Goal: Information Seeking & Learning: Learn about a topic

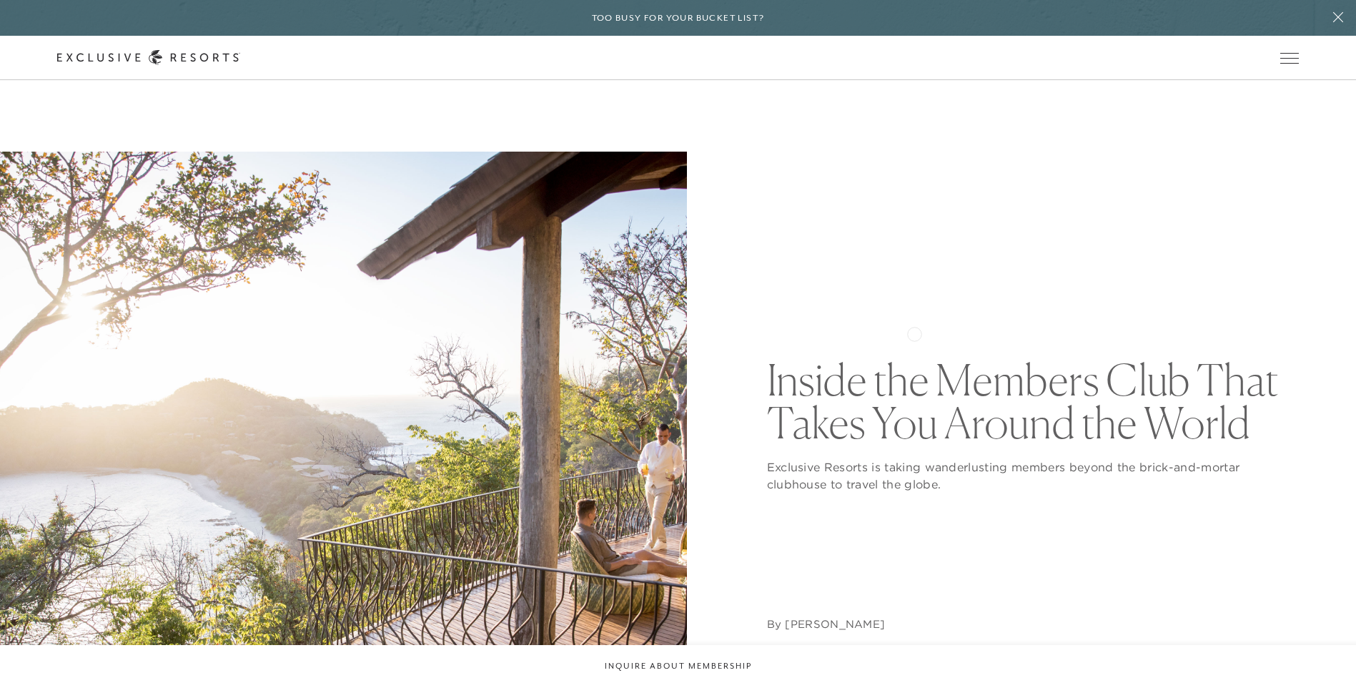
scroll to position [71, 0]
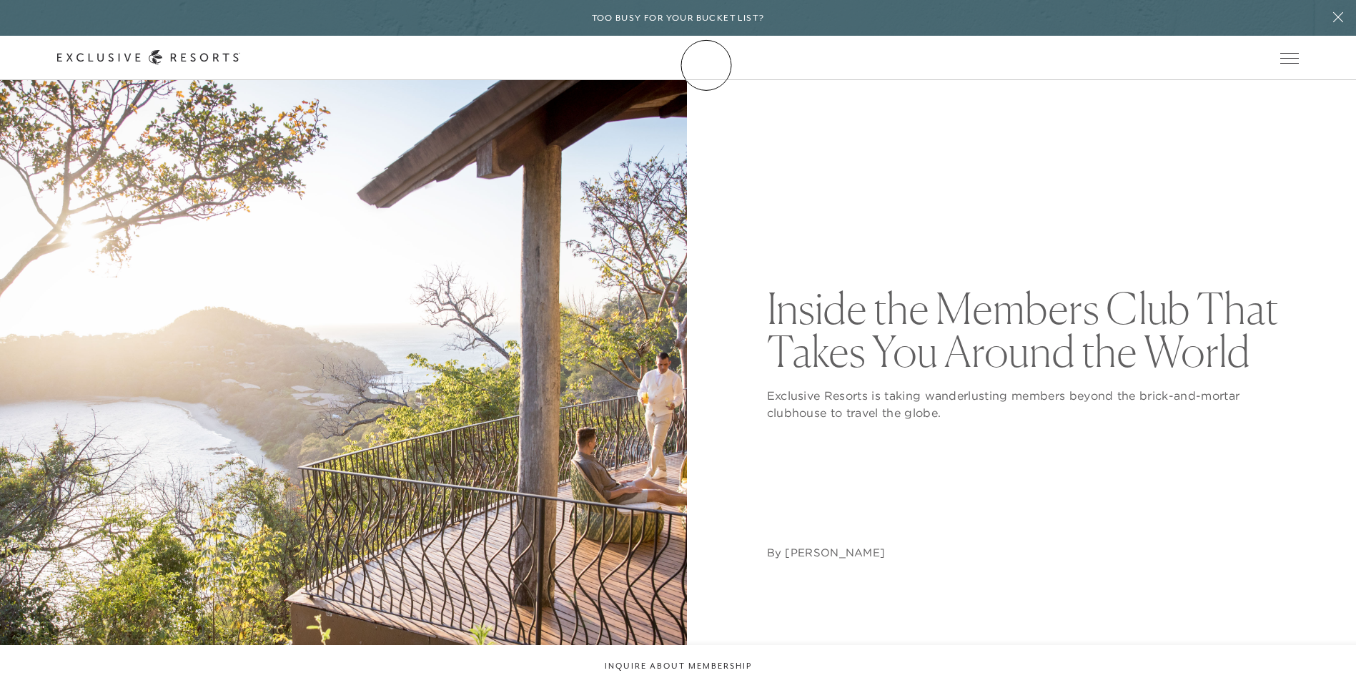
click at [0, 0] on link "Membership" at bounding box center [0, 0] width 0 height 0
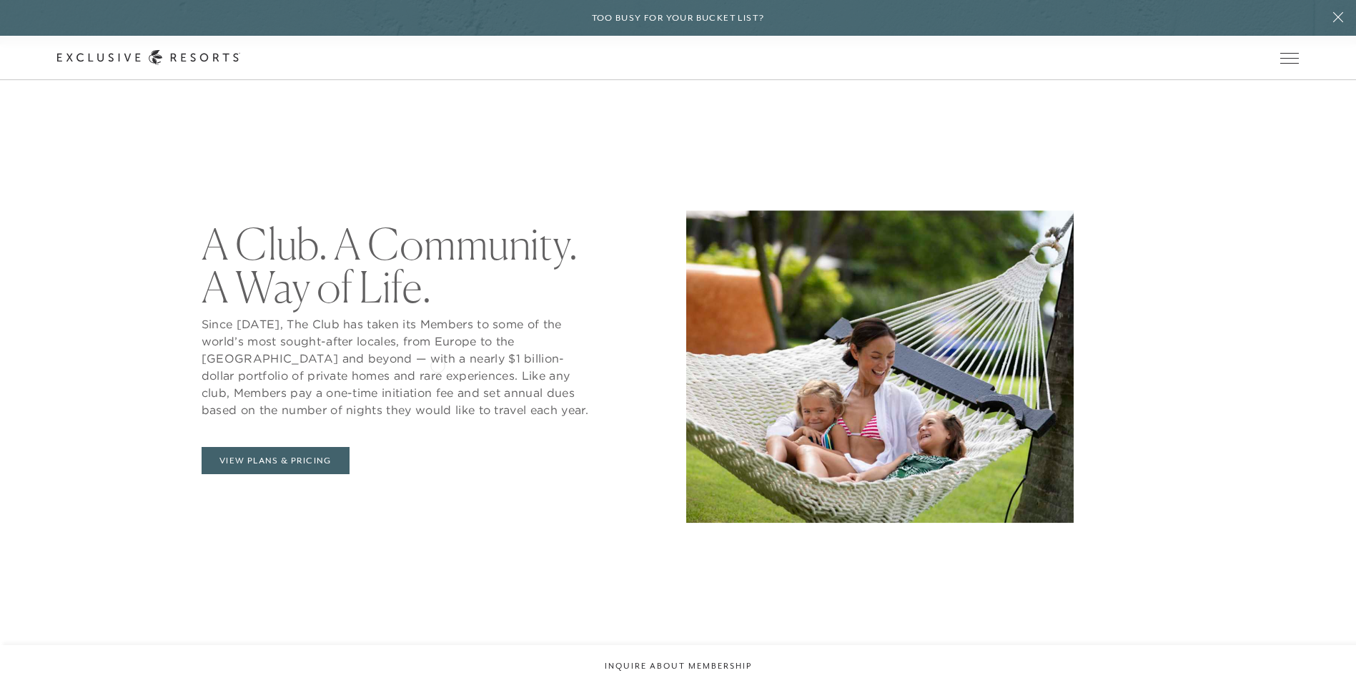
scroll to position [715, 0]
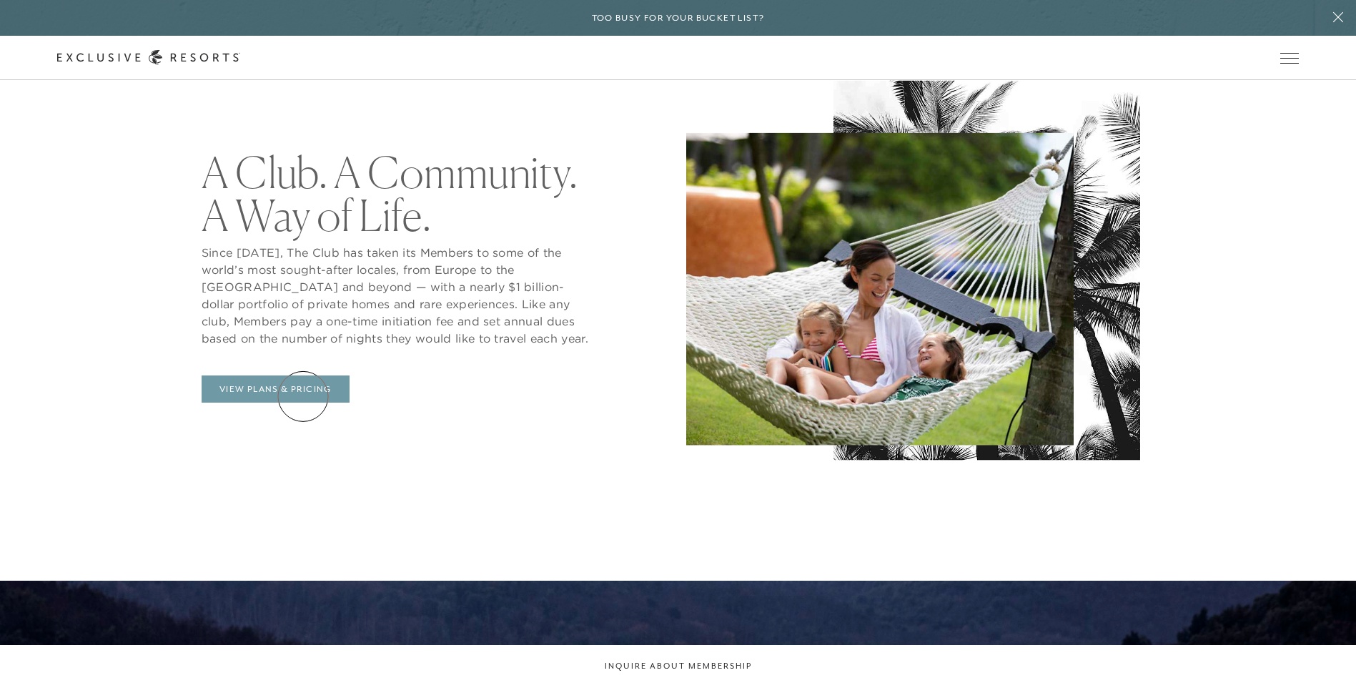
click at [303, 393] on link "View Plans & Pricing" at bounding box center [276, 388] width 148 height 27
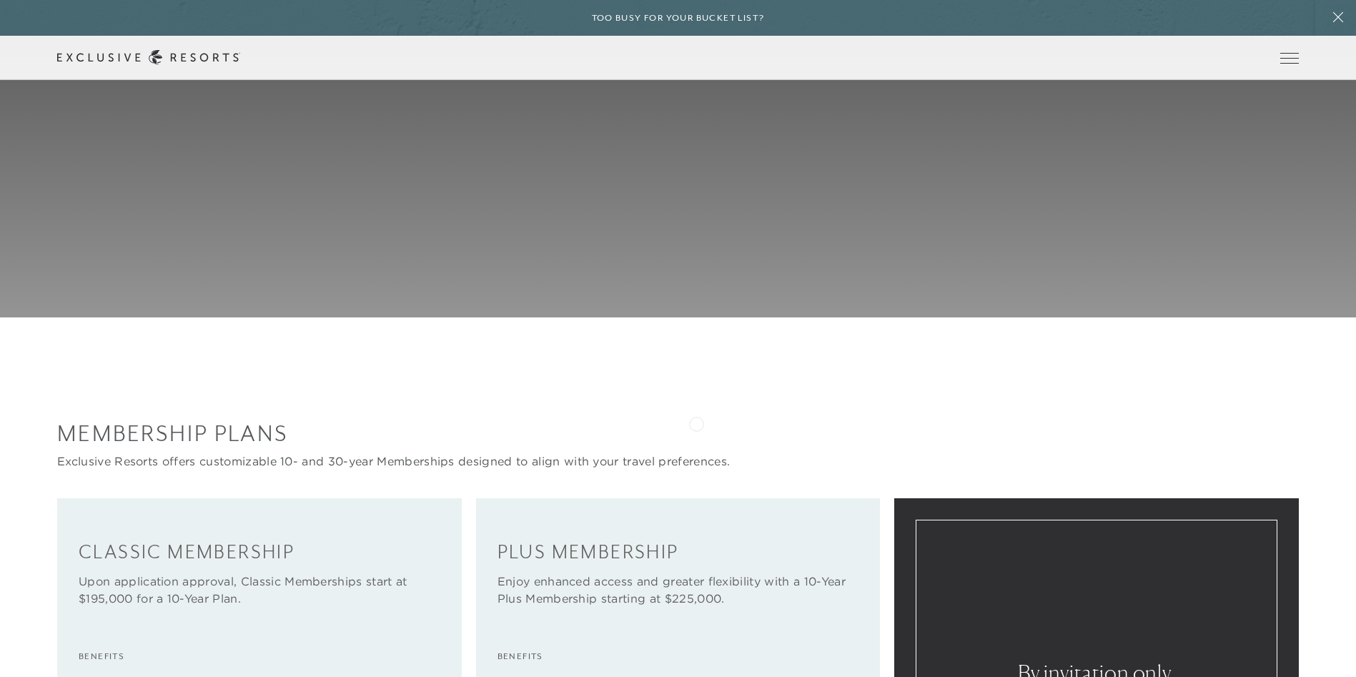
scroll to position [1429, 0]
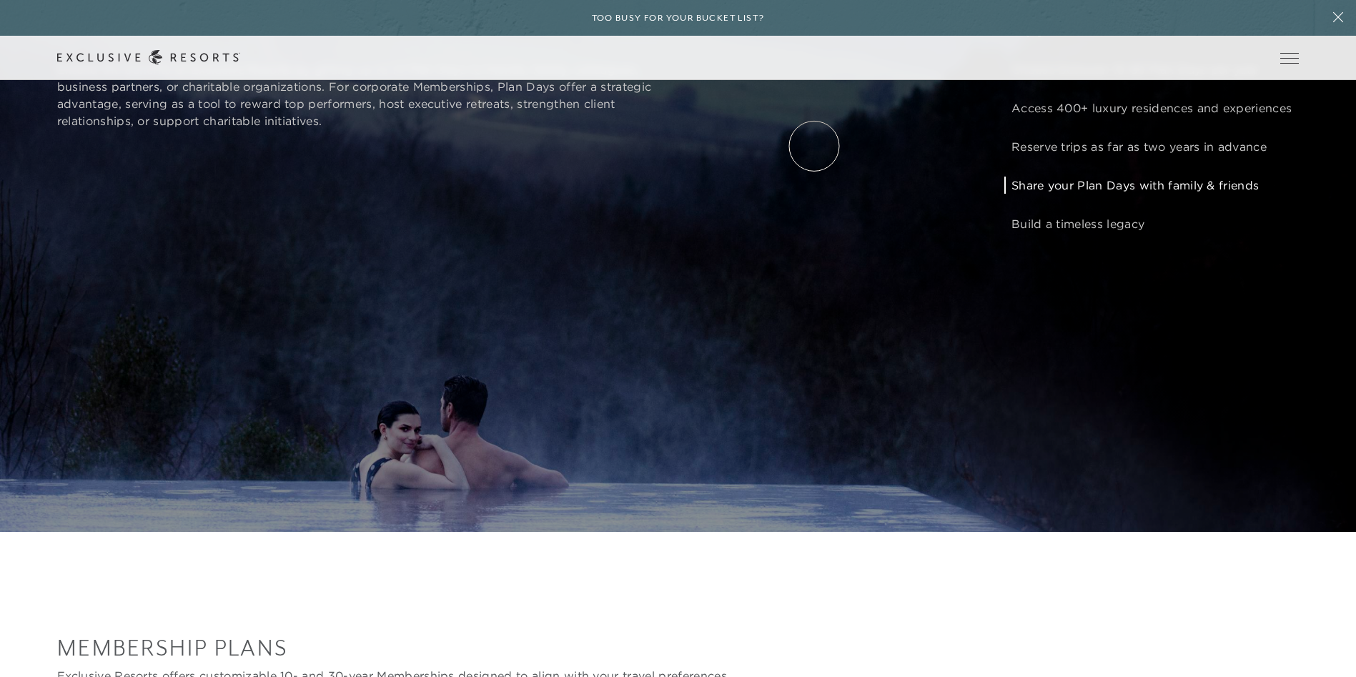
click at [0, 0] on link "Experience Collection" at bounding box center [0, 0] width 0 height 0
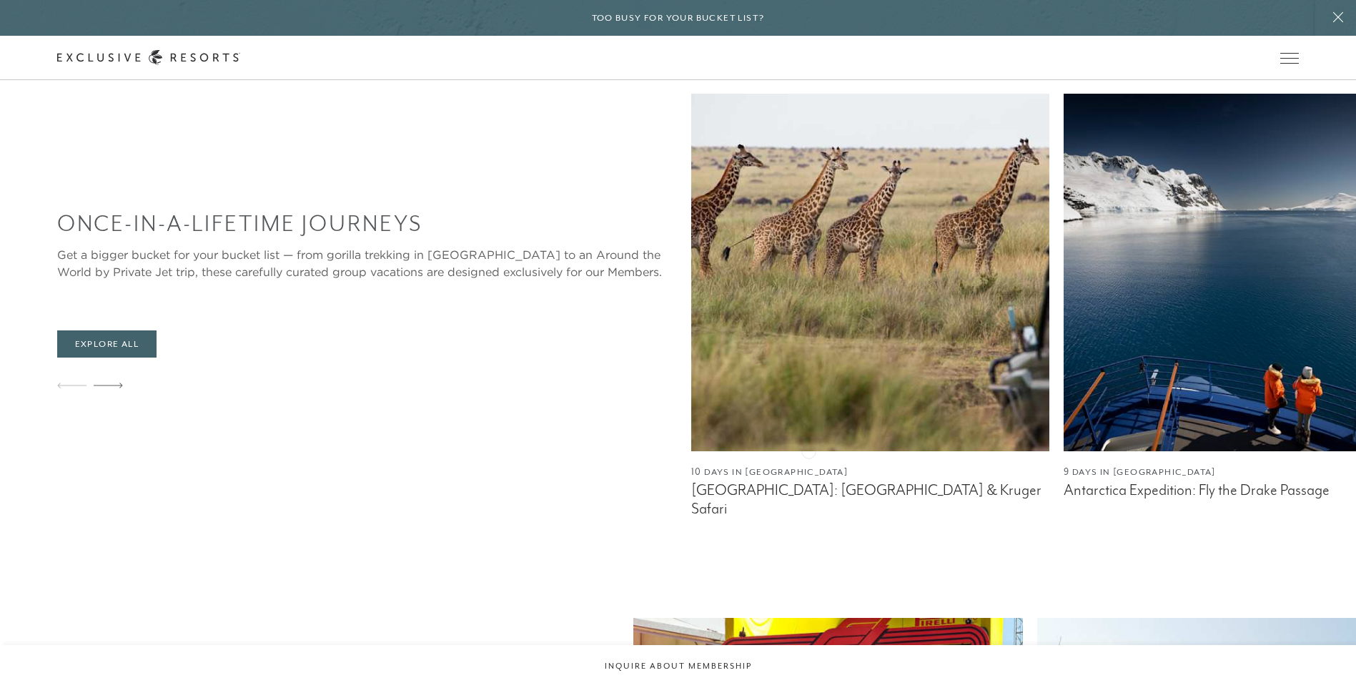
scroll to position [786, 0]
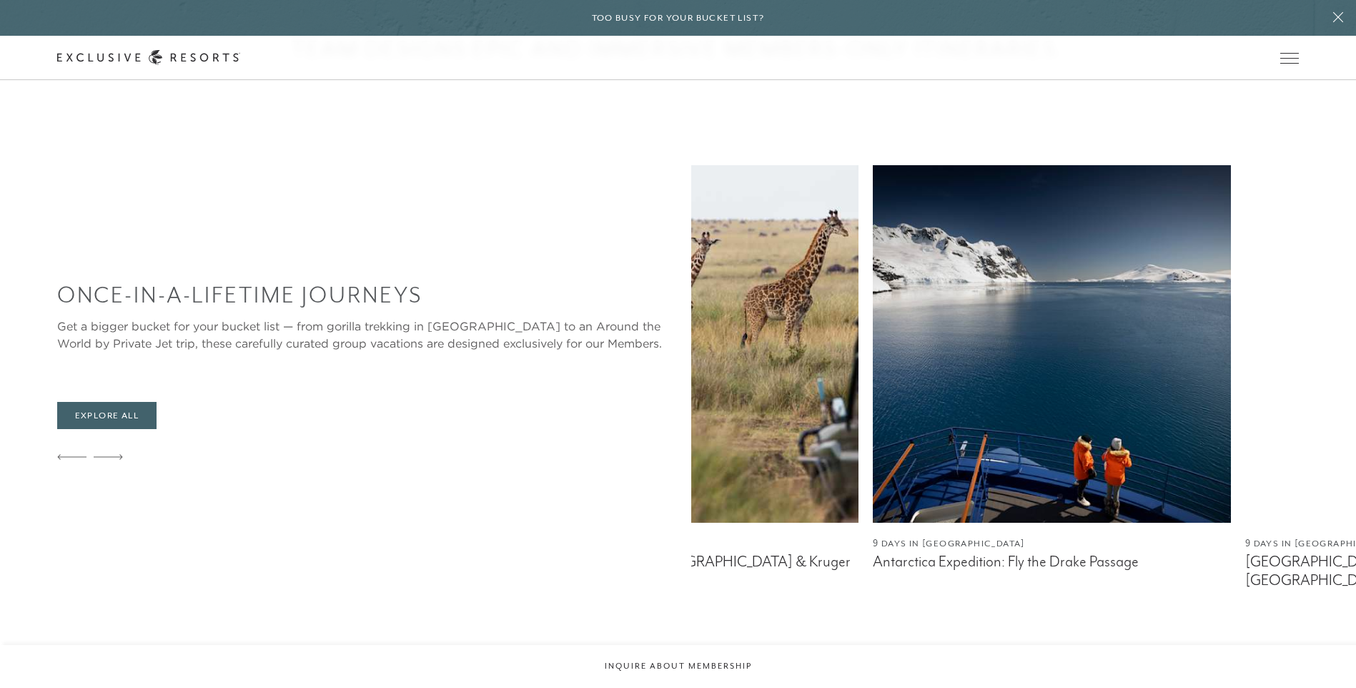
click at [873, 349] on img at bounding box center [1052, 343] width 358 height 357
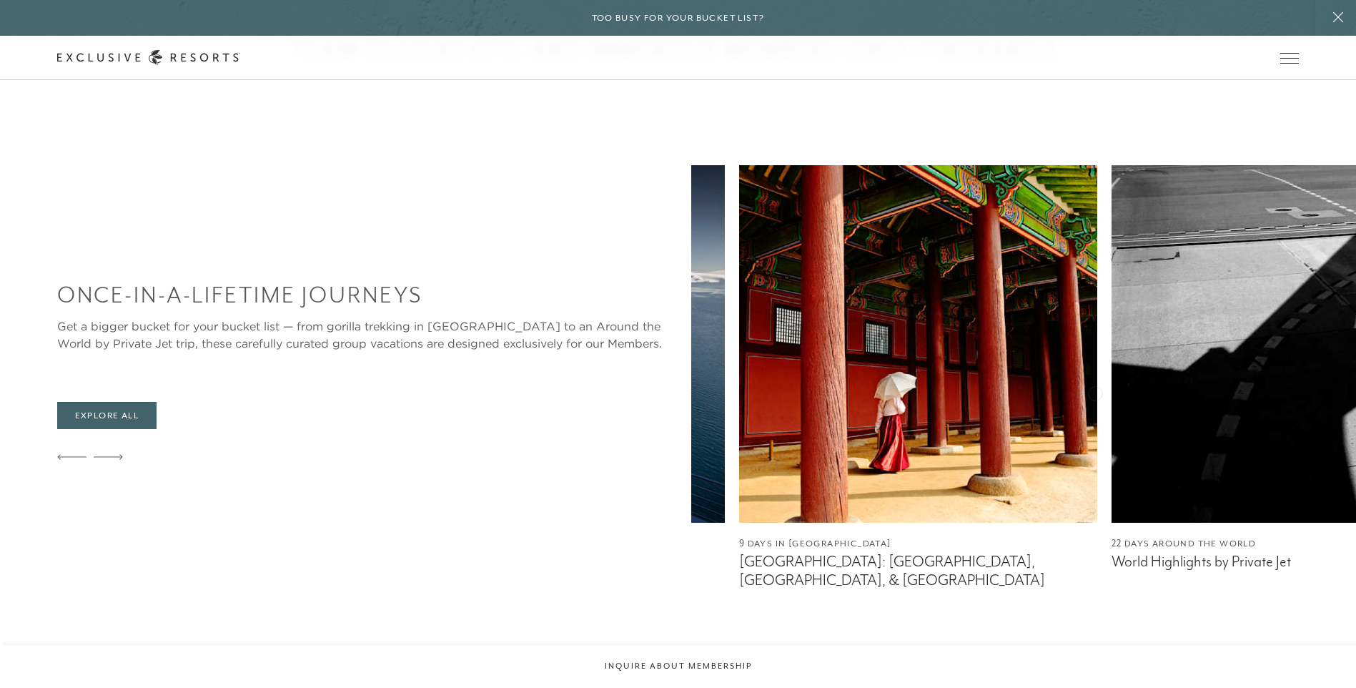
click at [1111, 369] on img at bounding box center [1290, 343] width 358 height 357
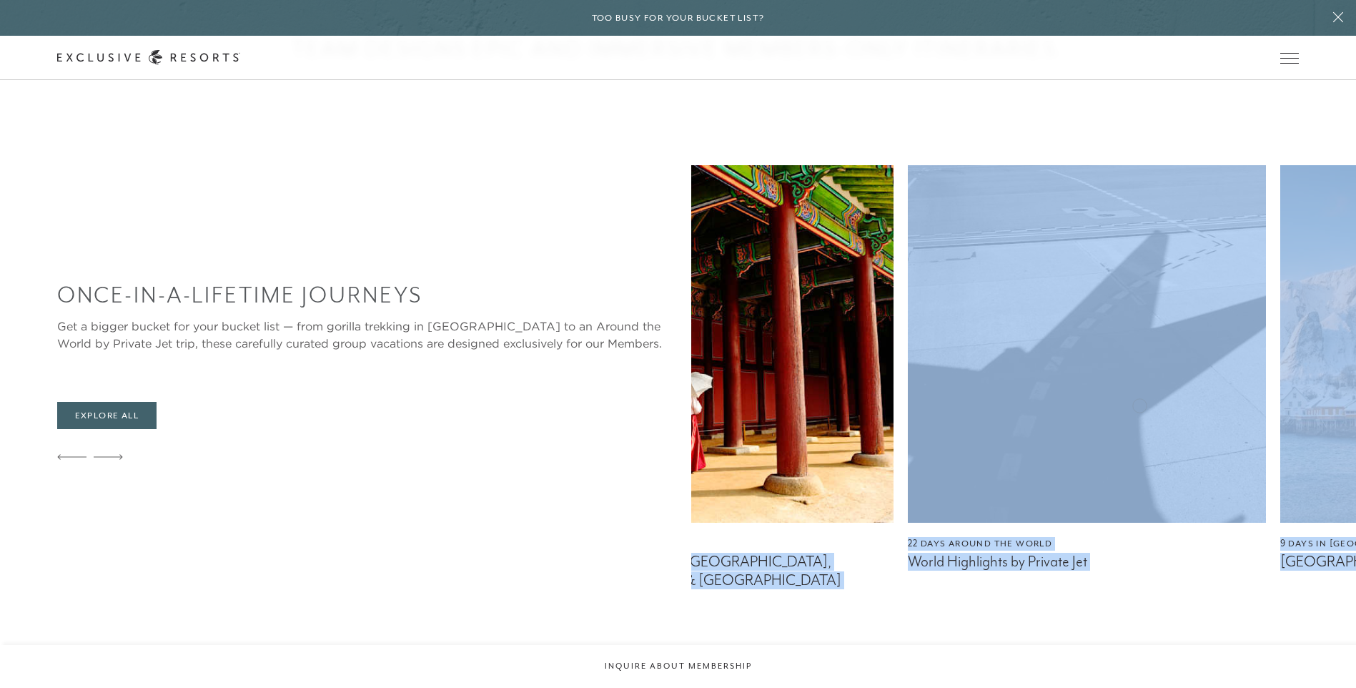
drag, startPoint x: 1254, startPoint y: 400, endPoint x: 1139, endPoint y: 404, distance: 114.4
click at [1139, 404] on div "10 Days in [GEOGRAPHIC_DATA] [GEOGRAPHIC_DATA]: [GEOGRAPHIC_DATA] & Kruger Safa…" at bounding box center [1023, 377] width 665 height 424
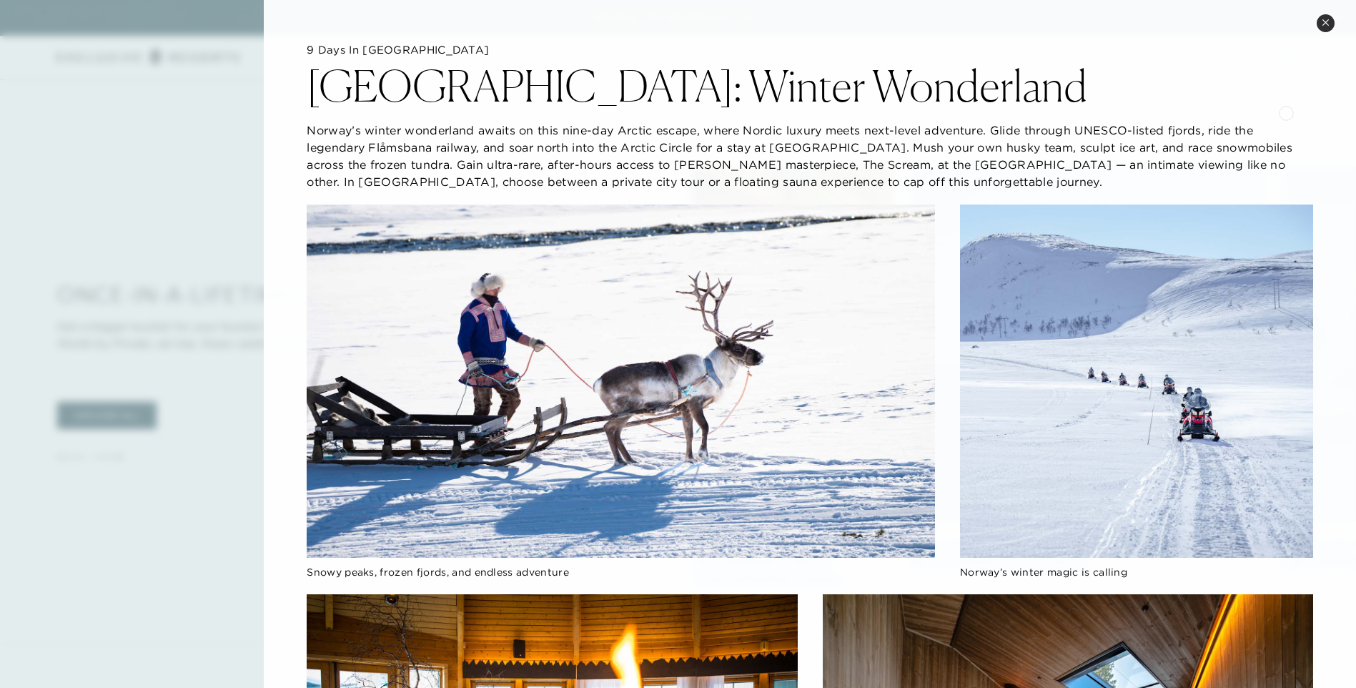
drag, startPoint x: 1286, startPoint y: 111, endPoint x: 1277, endPoint y: 196, distance: 84.8
click at [1287, 154] on div "9 Days in [GEOGRAPHIC_DATA] [GEOGRAPHIC_DATA]: Winter Wonderland [GEOGRAPHIC_DA…" at bounding box center [810, 116] width 1006 height 147
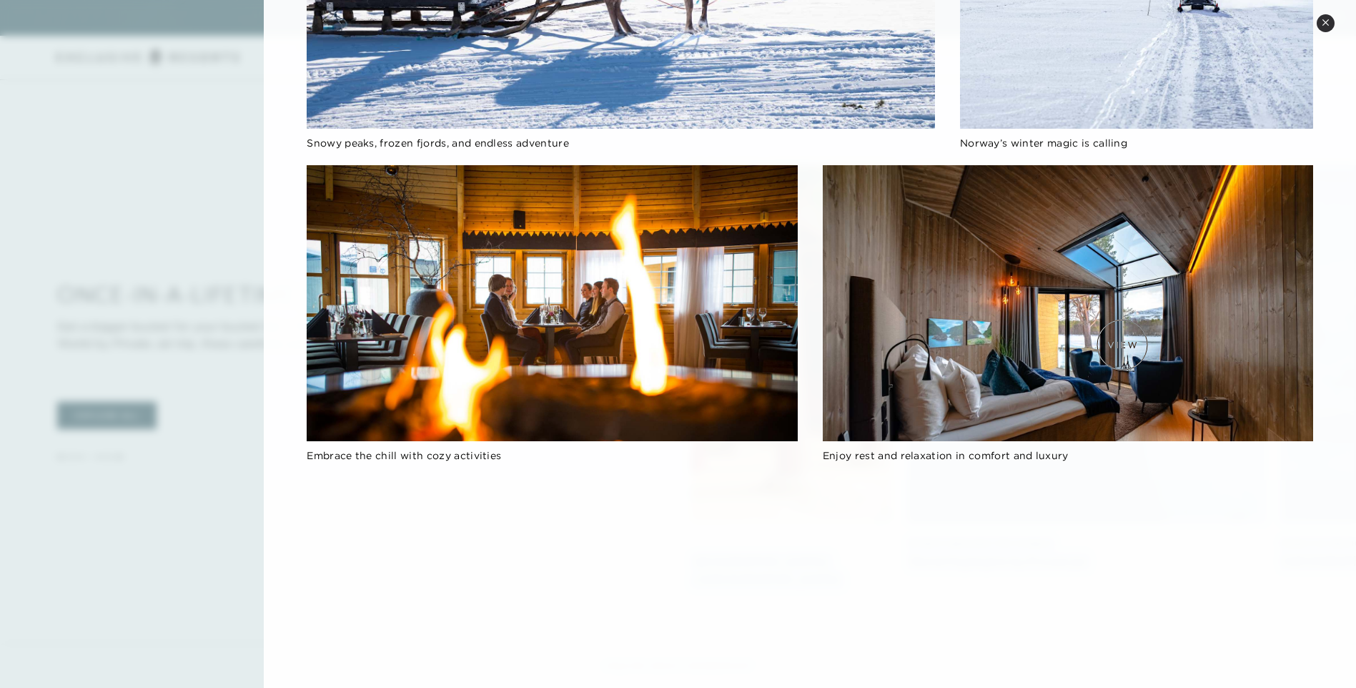
scroll to position [286, 0]
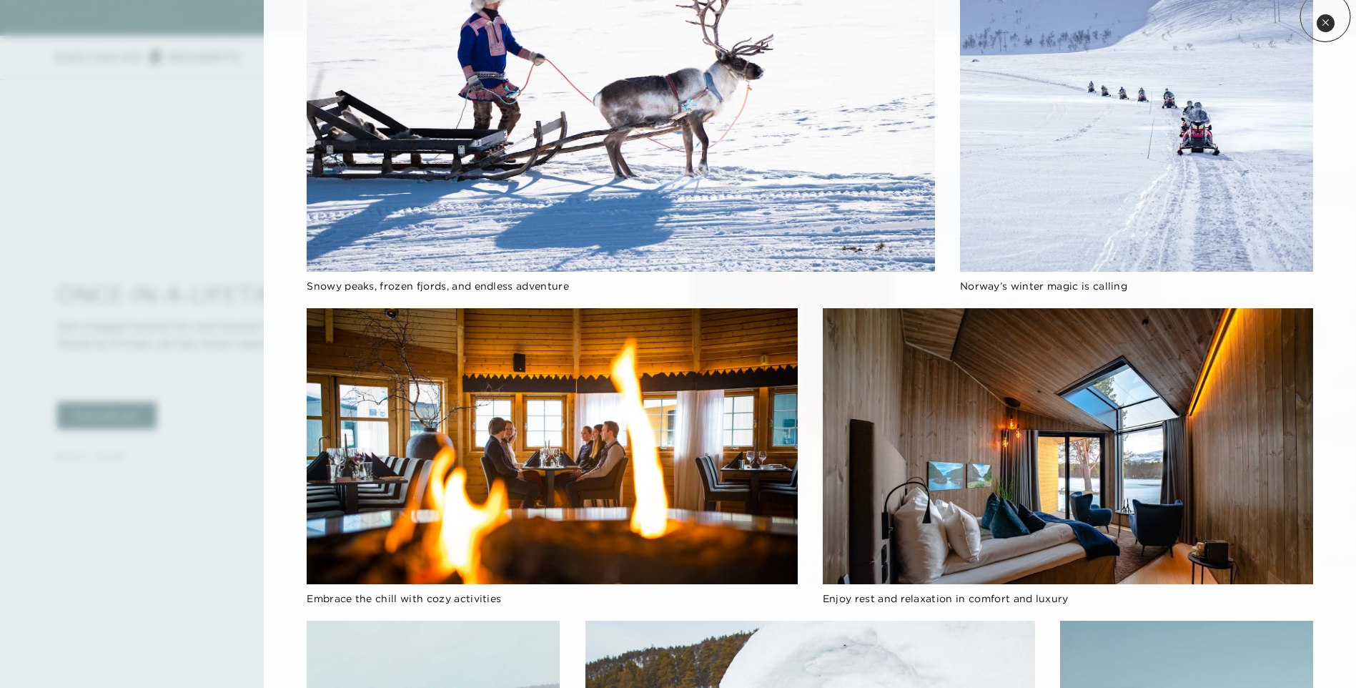
click at [1325, 19] on icon at bounding box center [1325, 23] width 8 height 8
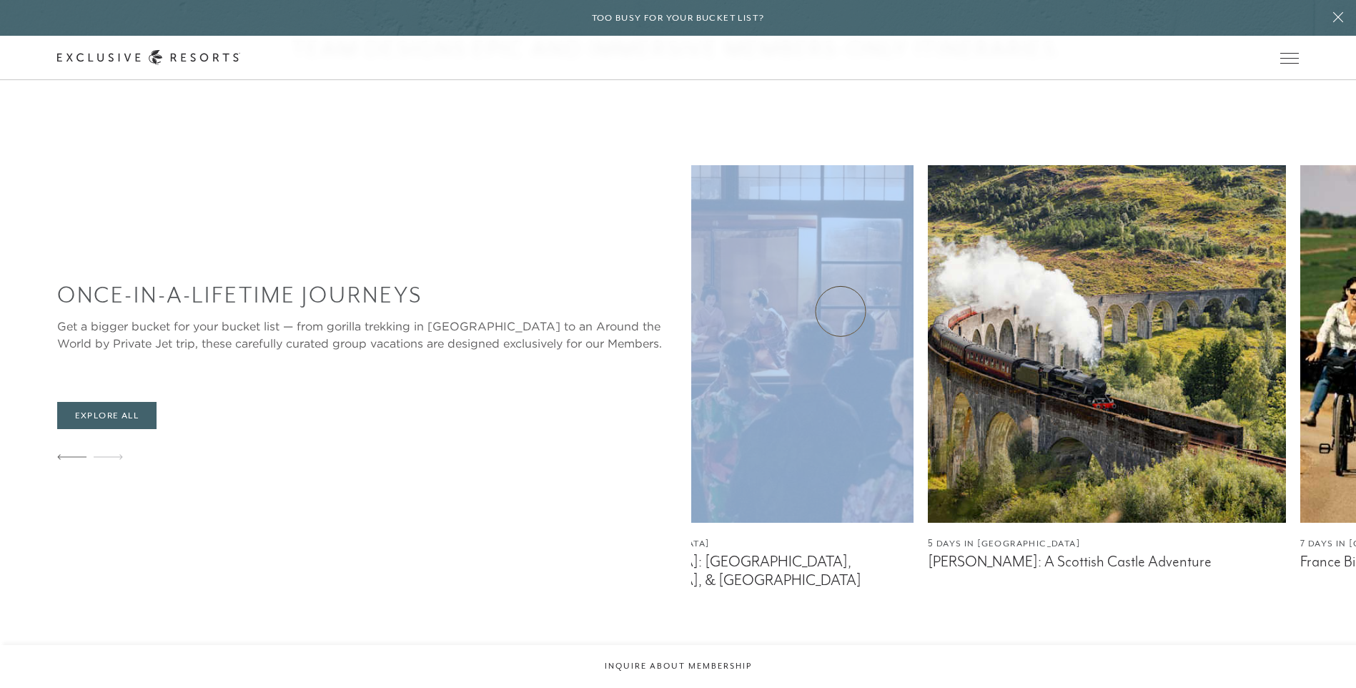
click at [315, 295] on div "Once-In-A-Lifetime Journeys Get a bigger bucket for your bucket list — from gor…" at bounding box center [706, 377] width 1299 height 424
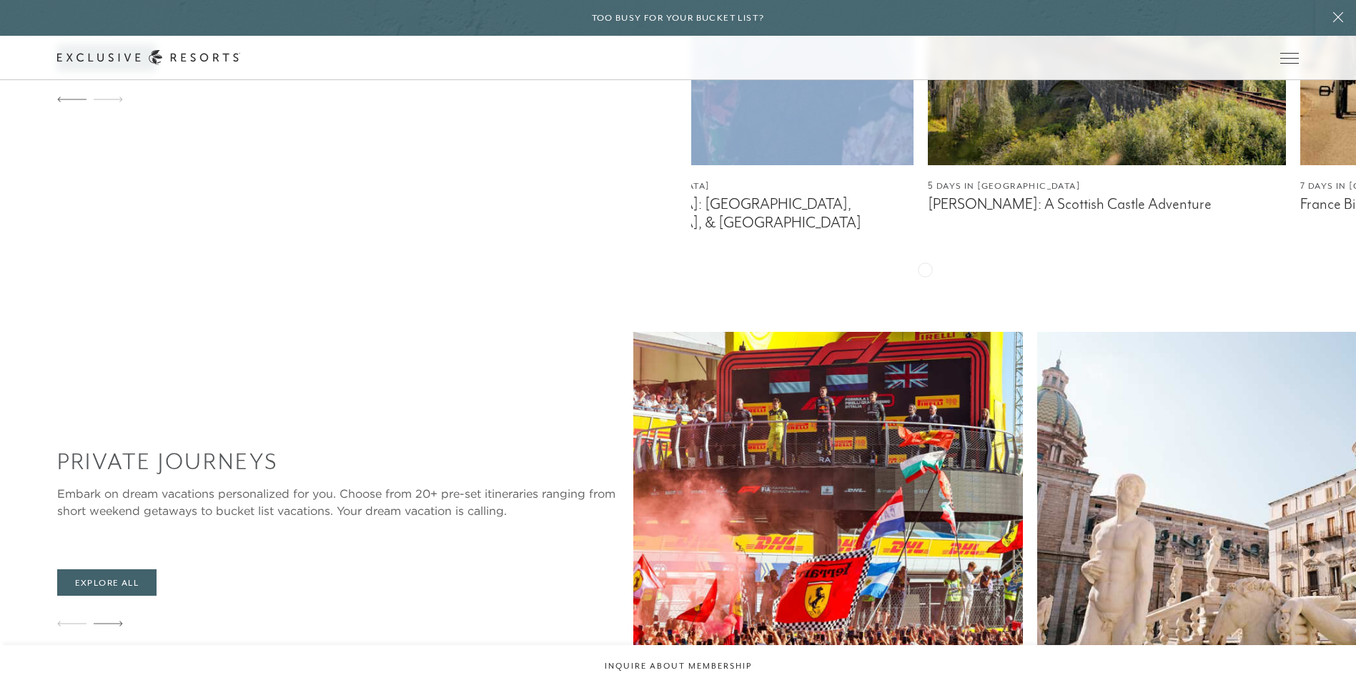
scroll to position [1286, 0]
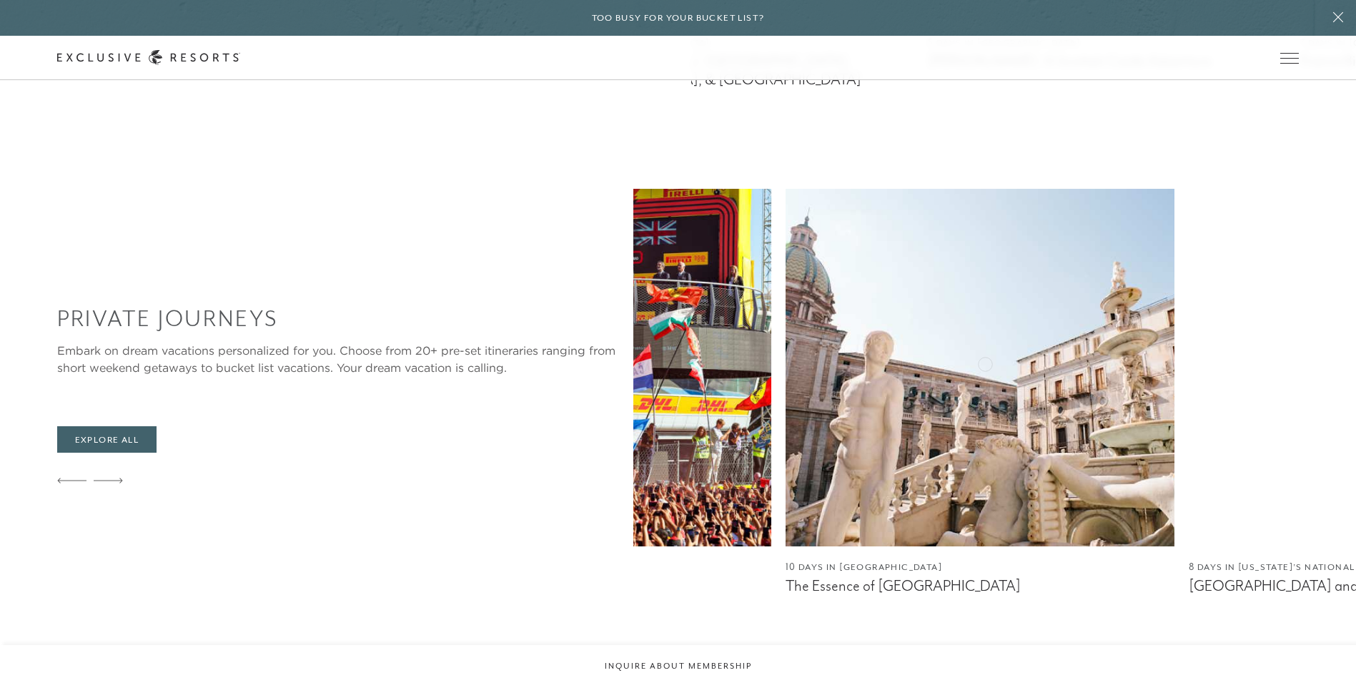
click at [1189, 347] on img at bounding box center [1383, 367] width 389 height 357
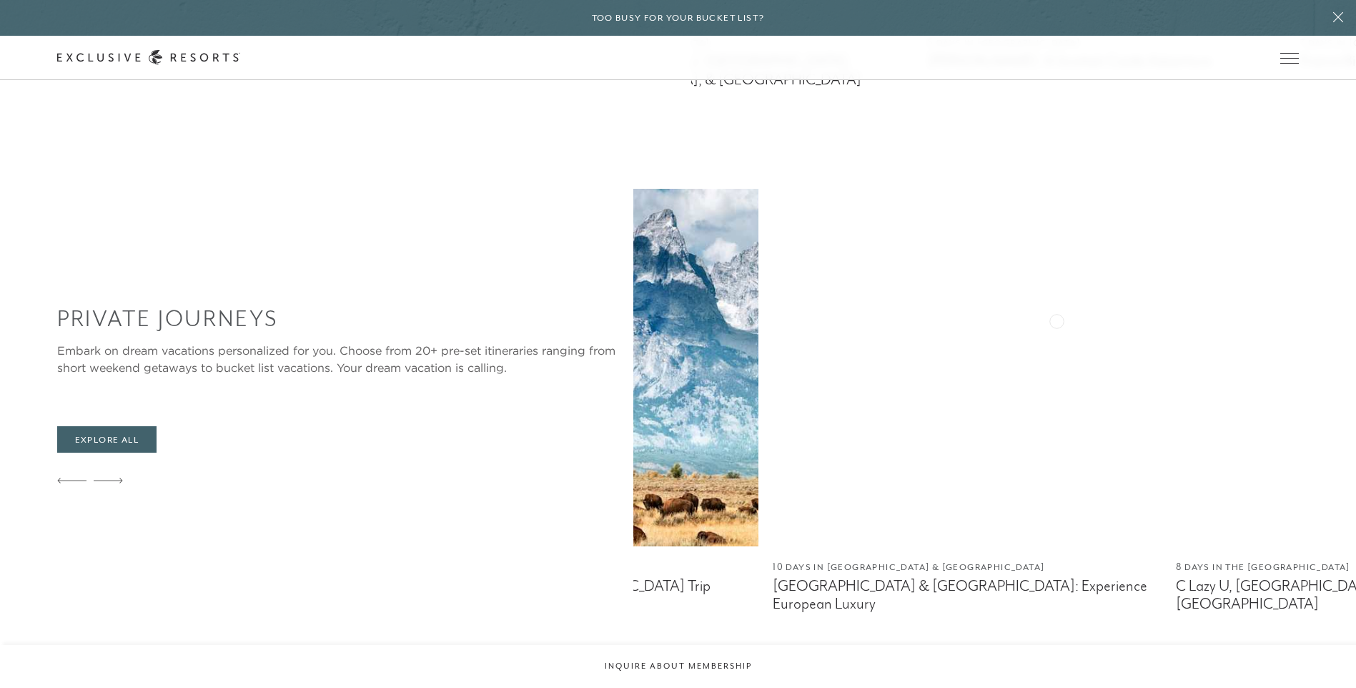
click at [1176, 334] on img at bounding box center [1370, 367] width 389 height 357
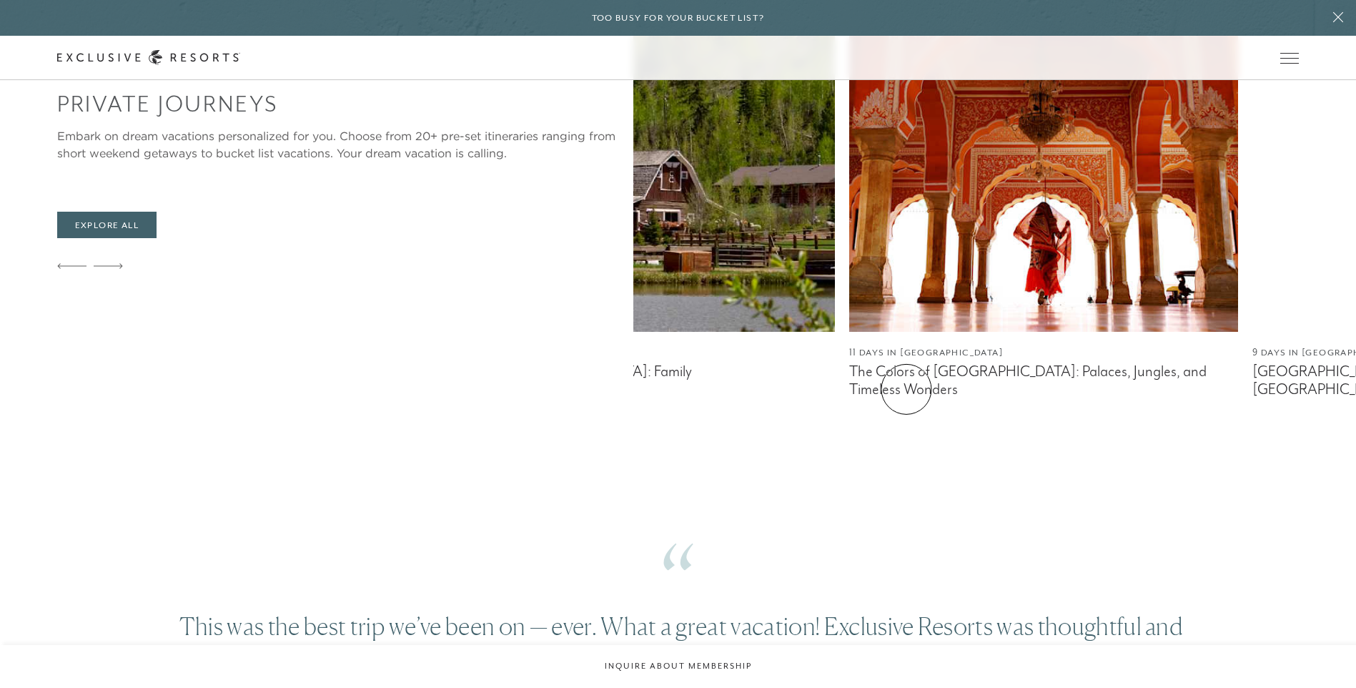
scroll to position [1429, 0]
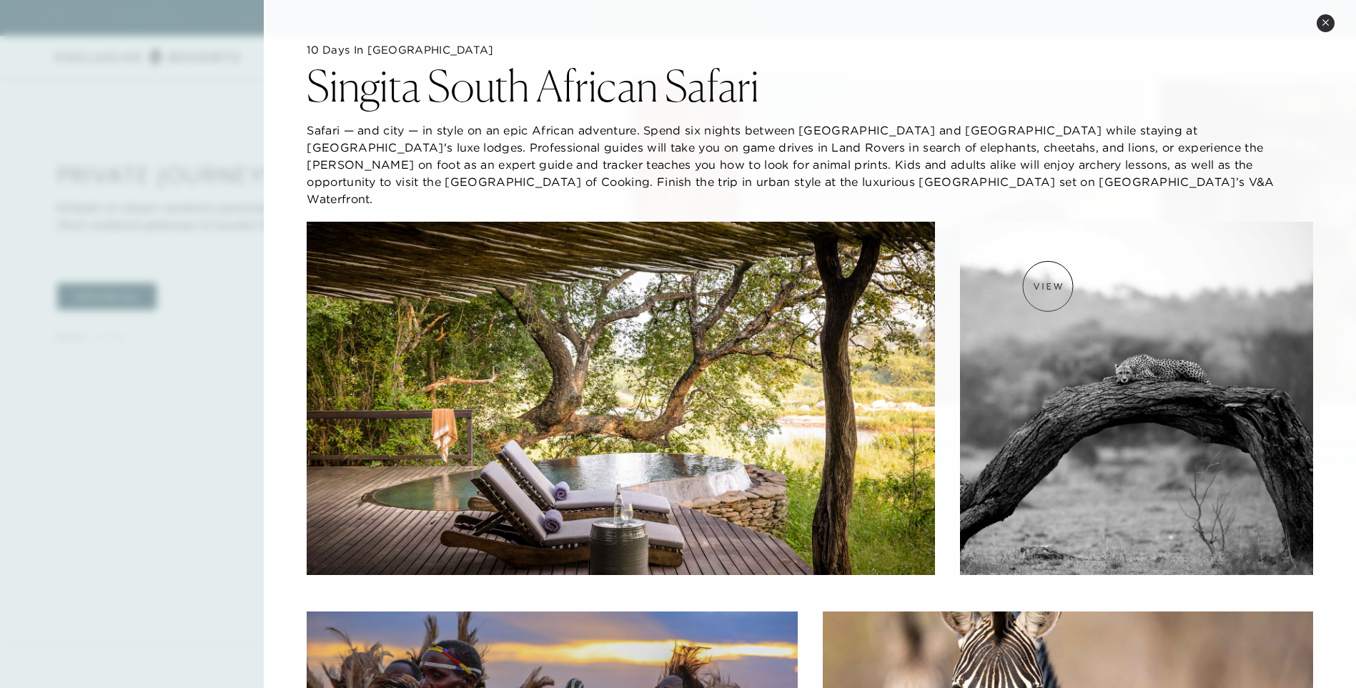
drag, startPoint x: 1310, startPoint y: 282, endPoint x: 1048, endPoint y: 286, distance: 262.3
click at [1331, 21] on button "Close quickview" at bounding box center [1325, 23] width 18 height 18
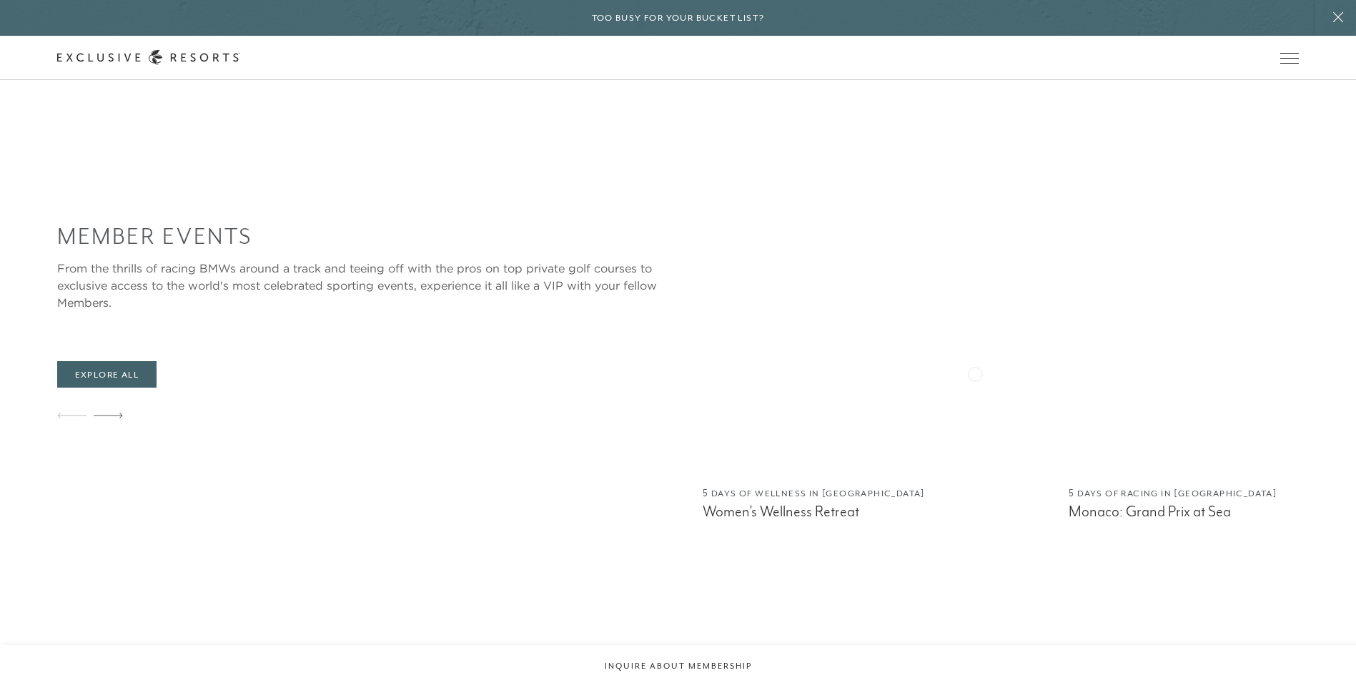
scroll to position [2215, 0]
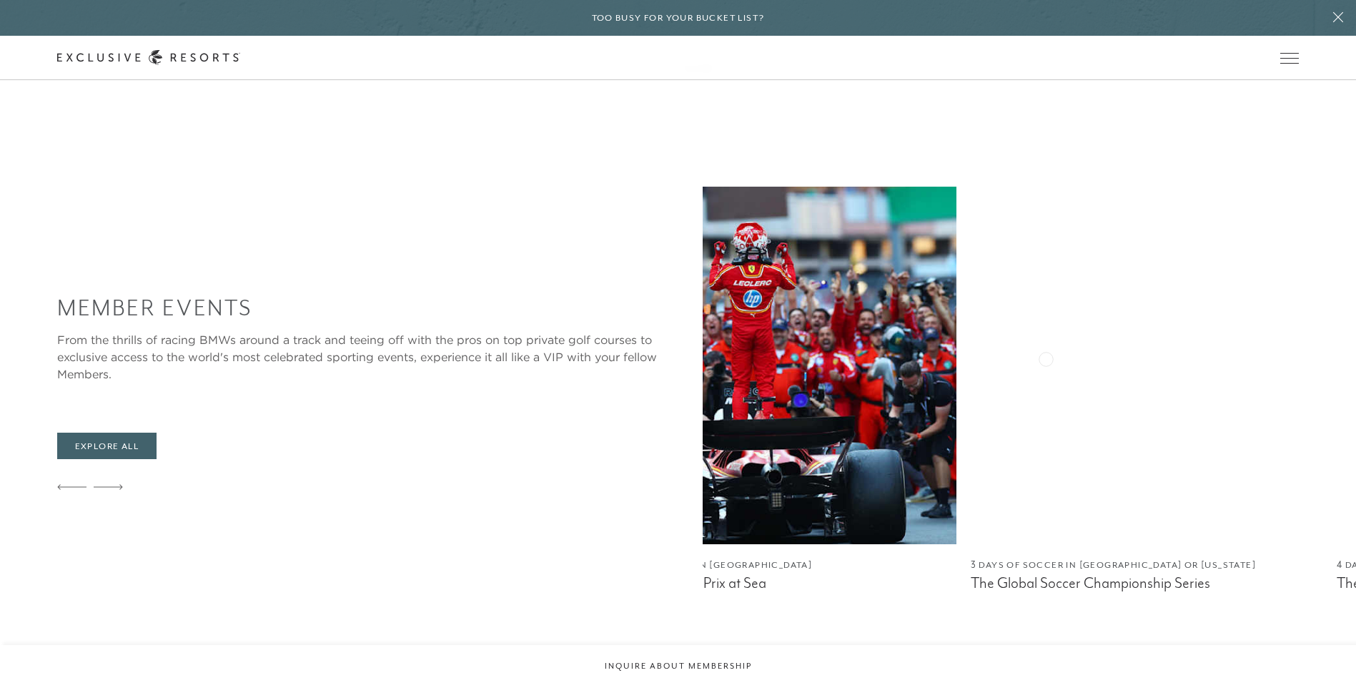
click at [971, 367] on img at bounding box center [1147, 365] width 352 height 357
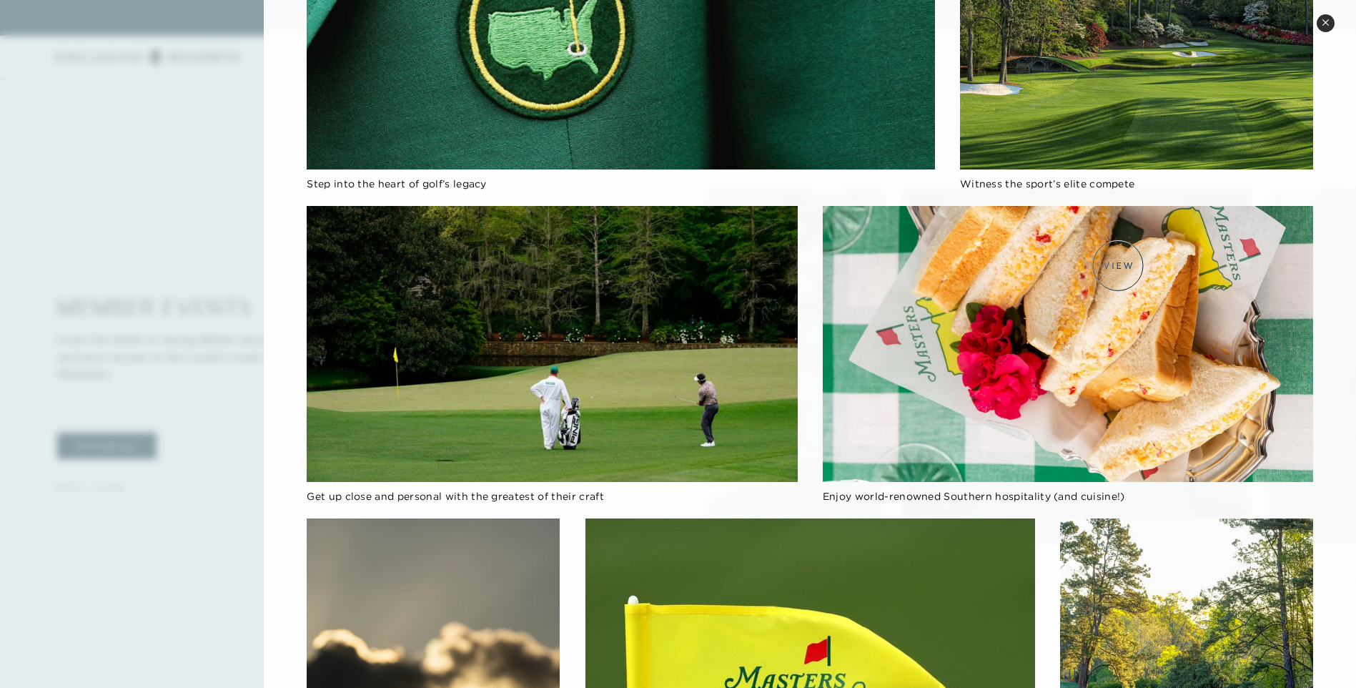
scroll to position [102, 0]
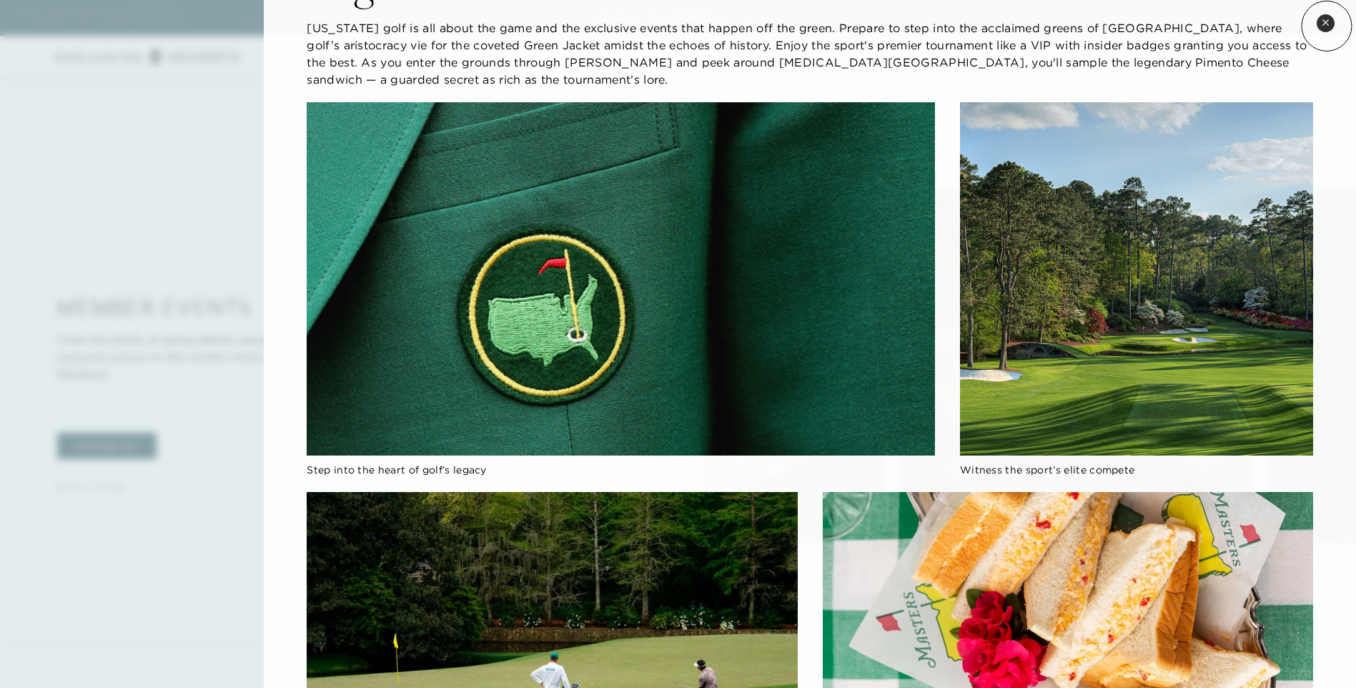
click at [1325, 26] on icon at bounding box center [1325, 23] width 8 height 8
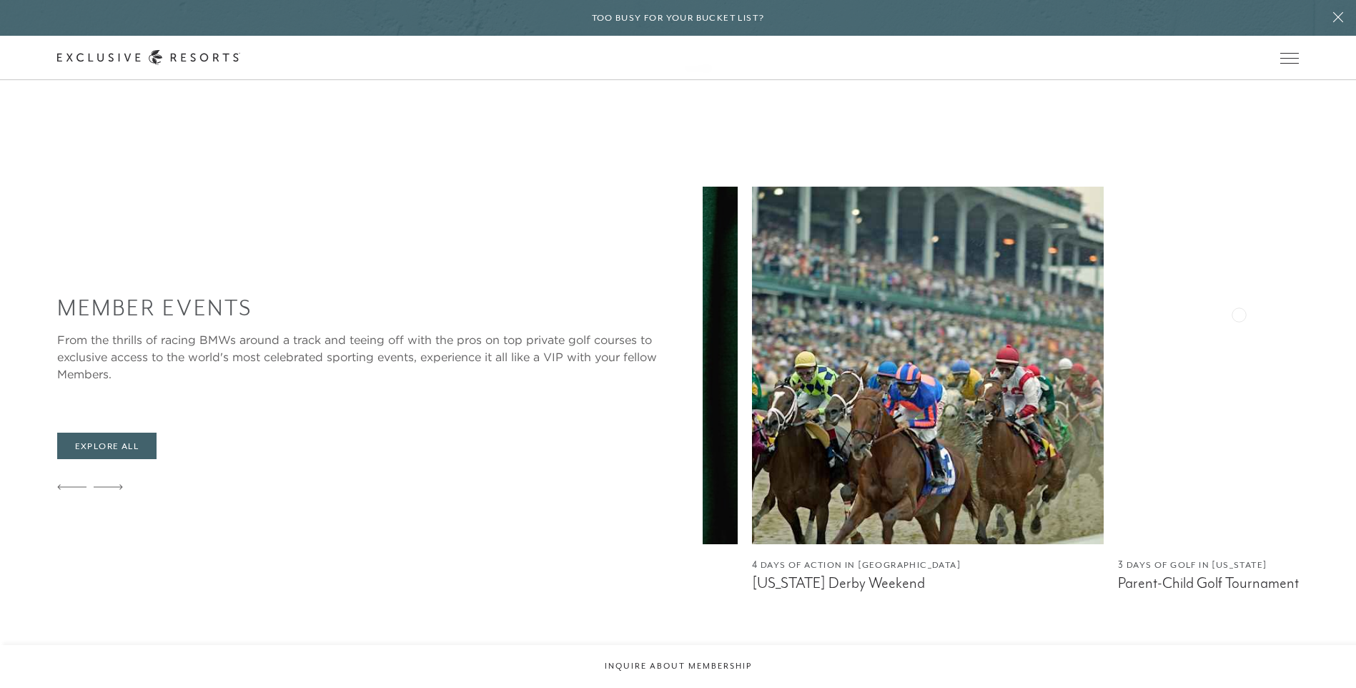
click at [1118, 276] on img at bounding box center [1294, 365] width 352 height 357
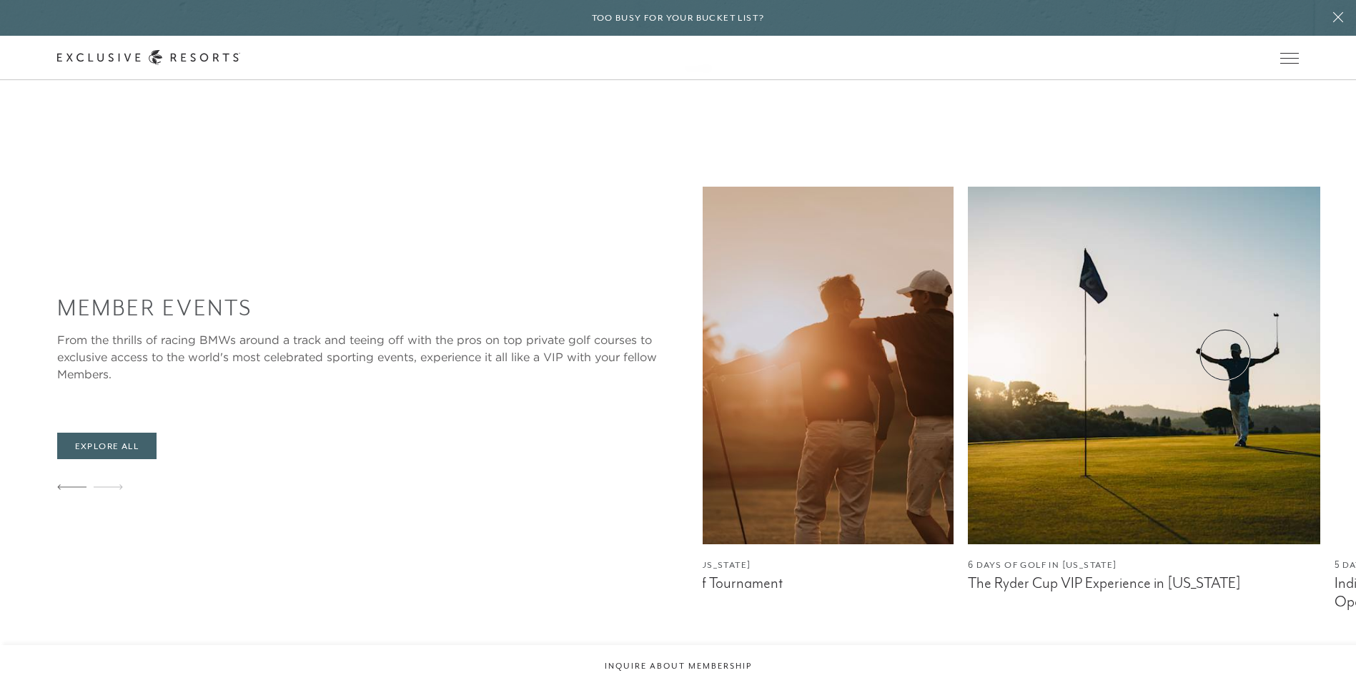
click at [303, 293] on div "Member Events From the thrills of racing BMWs around a track and teeing off wit…" at bounding box center [706, 399] width 1299 height 424
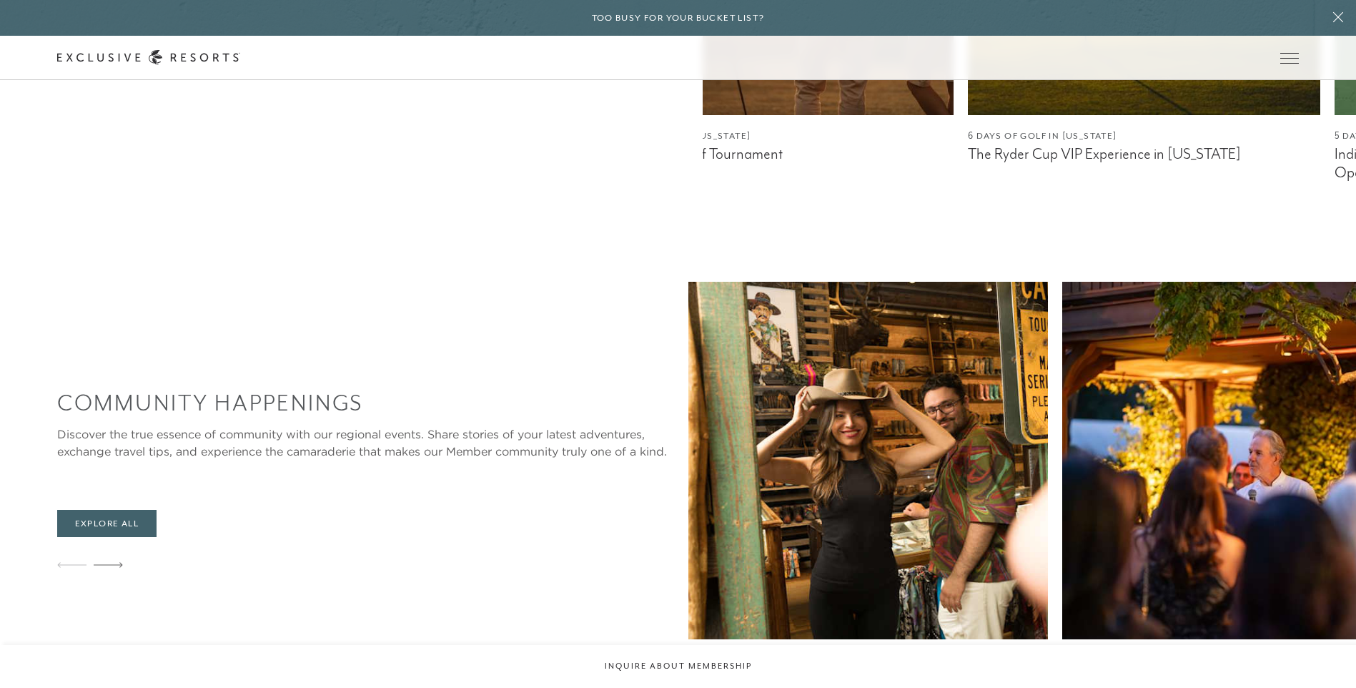
scroll to position [2716, 0]
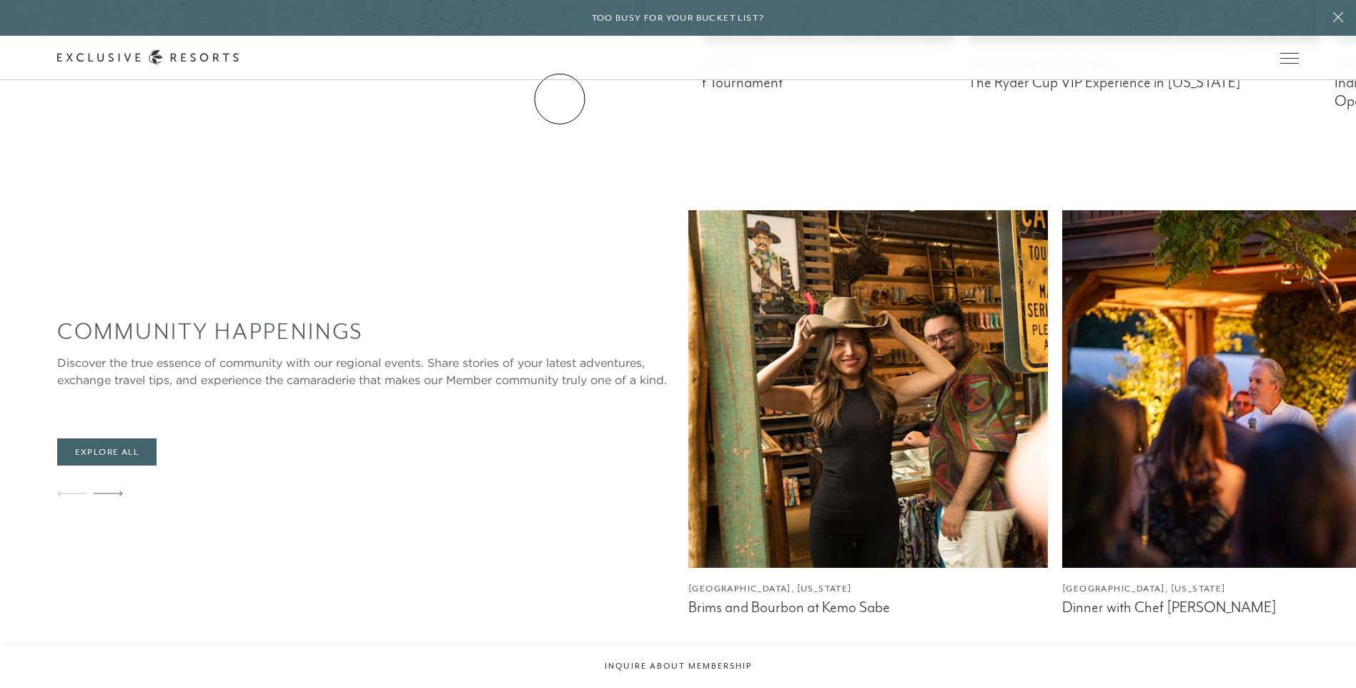
click at [0, 0] on link "Residence Collection" at bounding box center [0, 0] width 0 height 0
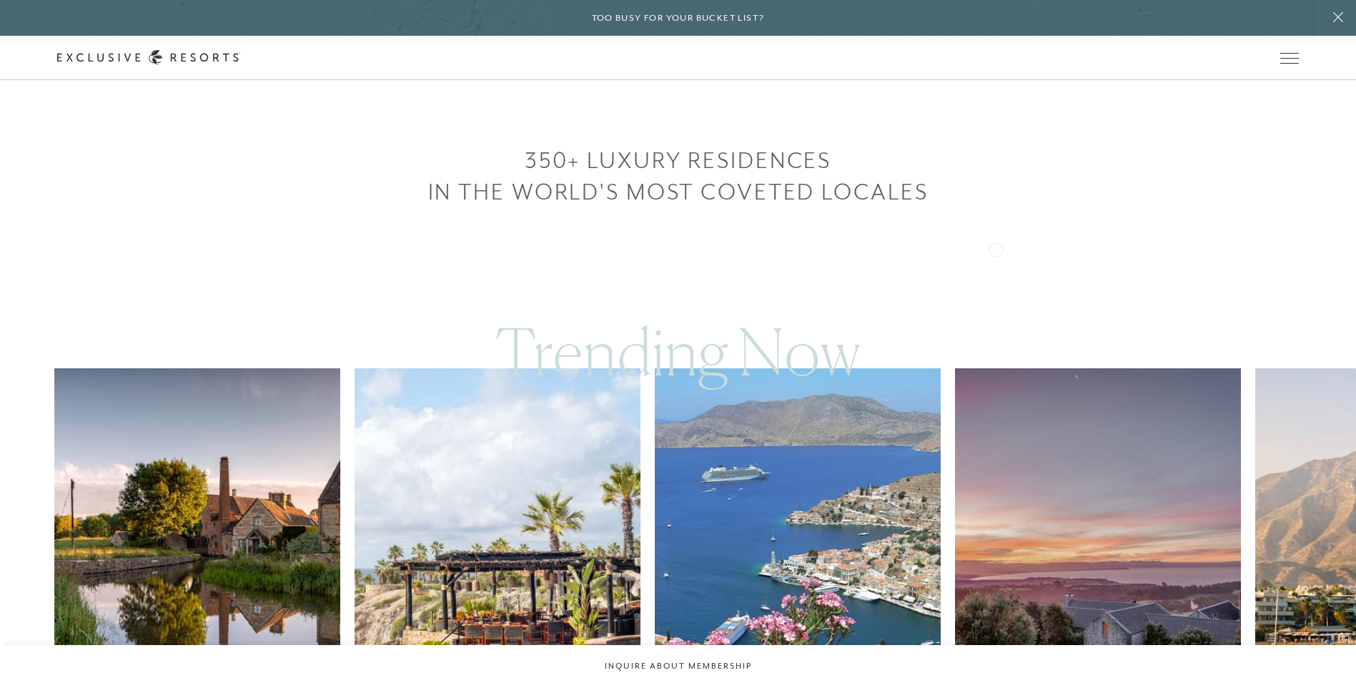
scroll to position [858, 0]
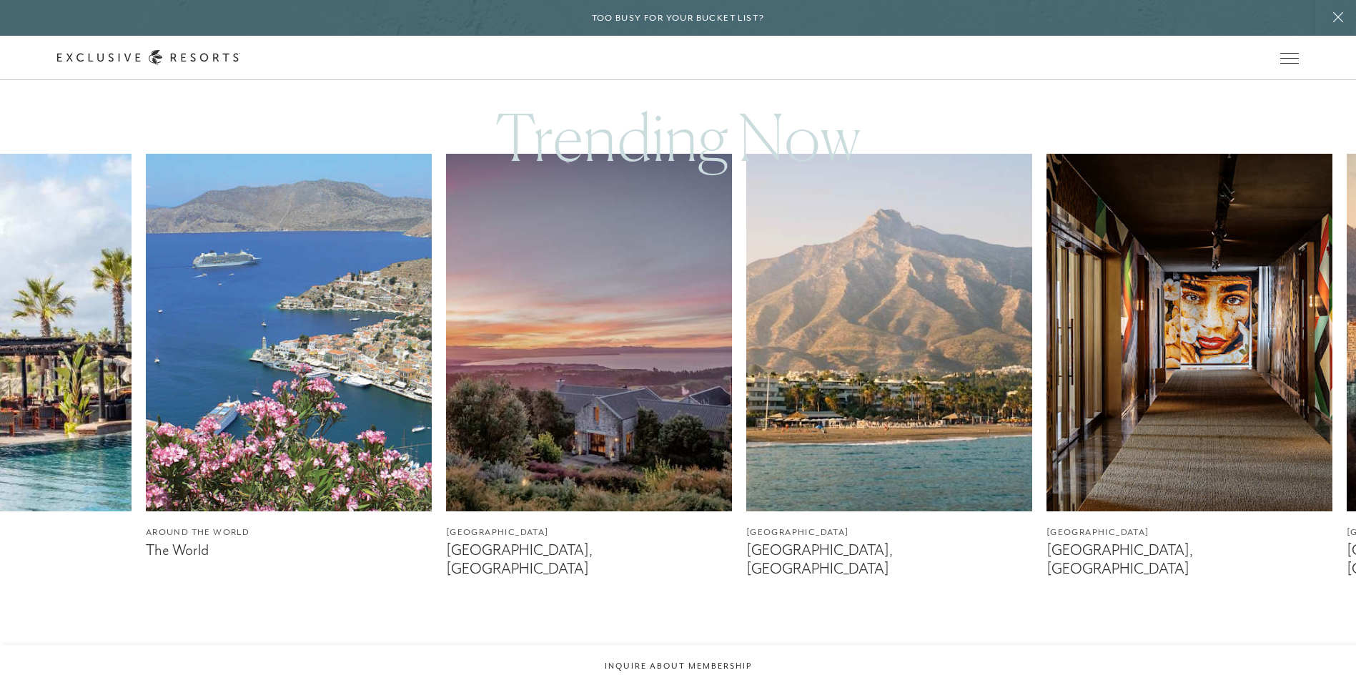
click at [446, 343] on img at bounding box center [589, 332] width 286 height 357
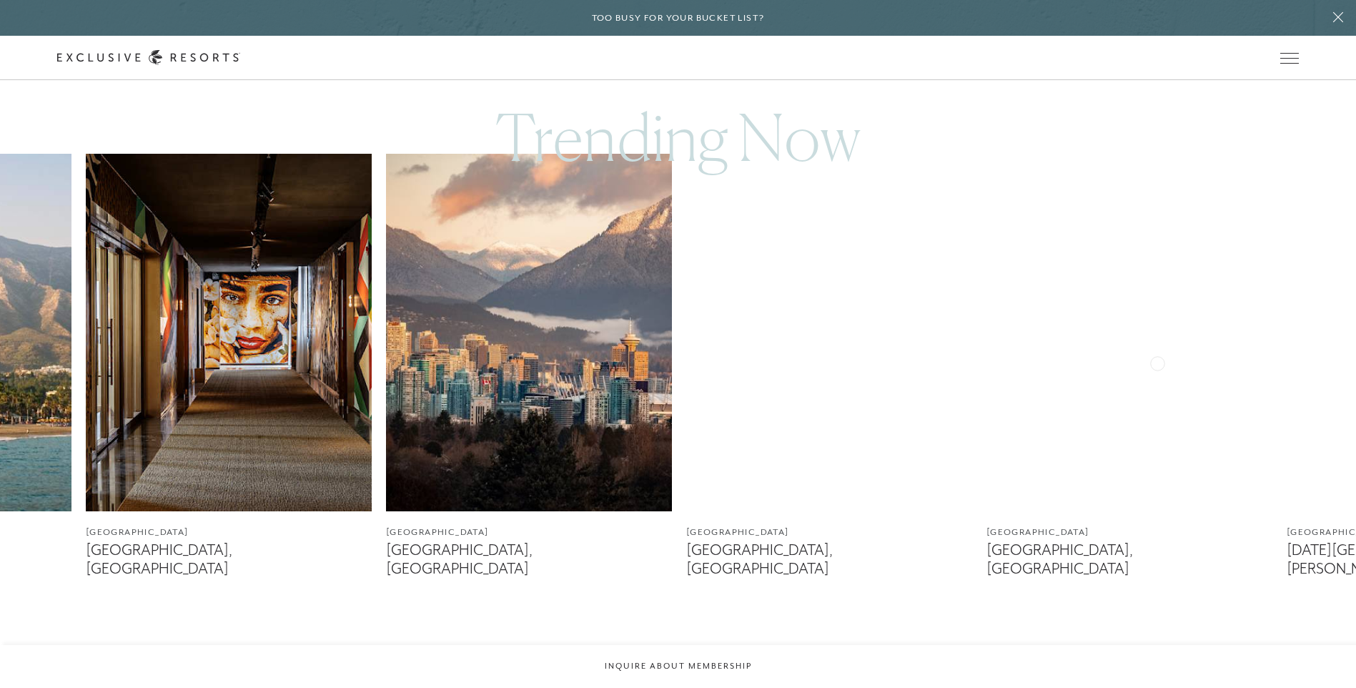
click at [250, 337] on img at bounding box center [229, 332] width 286 height 357
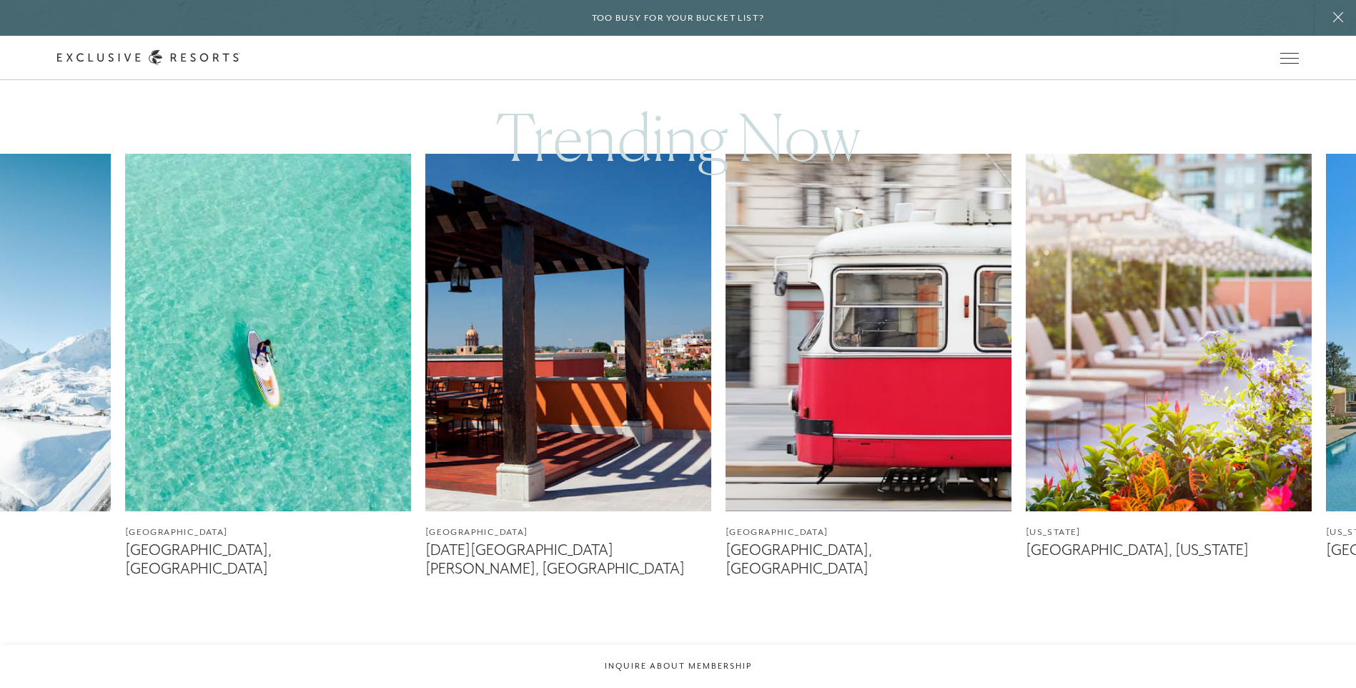
click at [257, 384] on img at bounding box center [268, 332] width 286 height 357
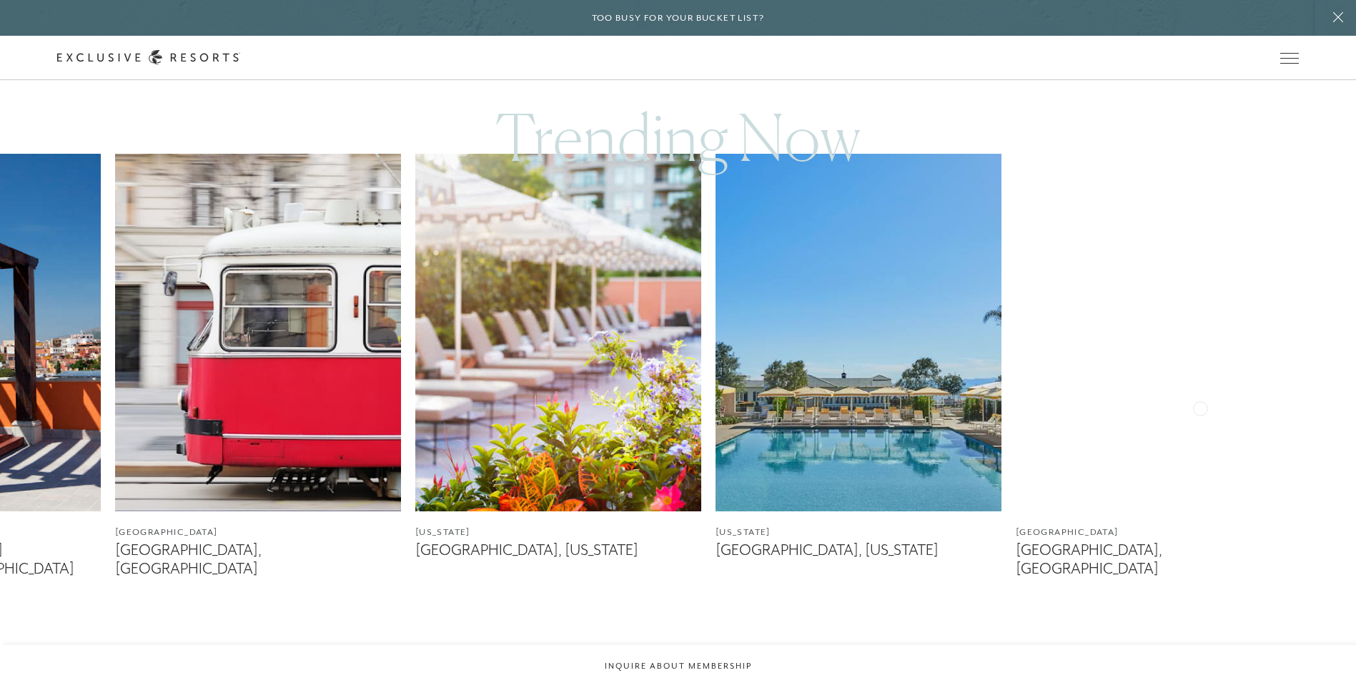
click at [114, 405] on div "[GEOGRAPHIC_DATA] The Cotswolds, [GEOGRAPHIC_DATA] [GEOGRAPHIC_DATA] [GEOGRAPHI…" at bounding box center [678, 410] width 1356 height 512
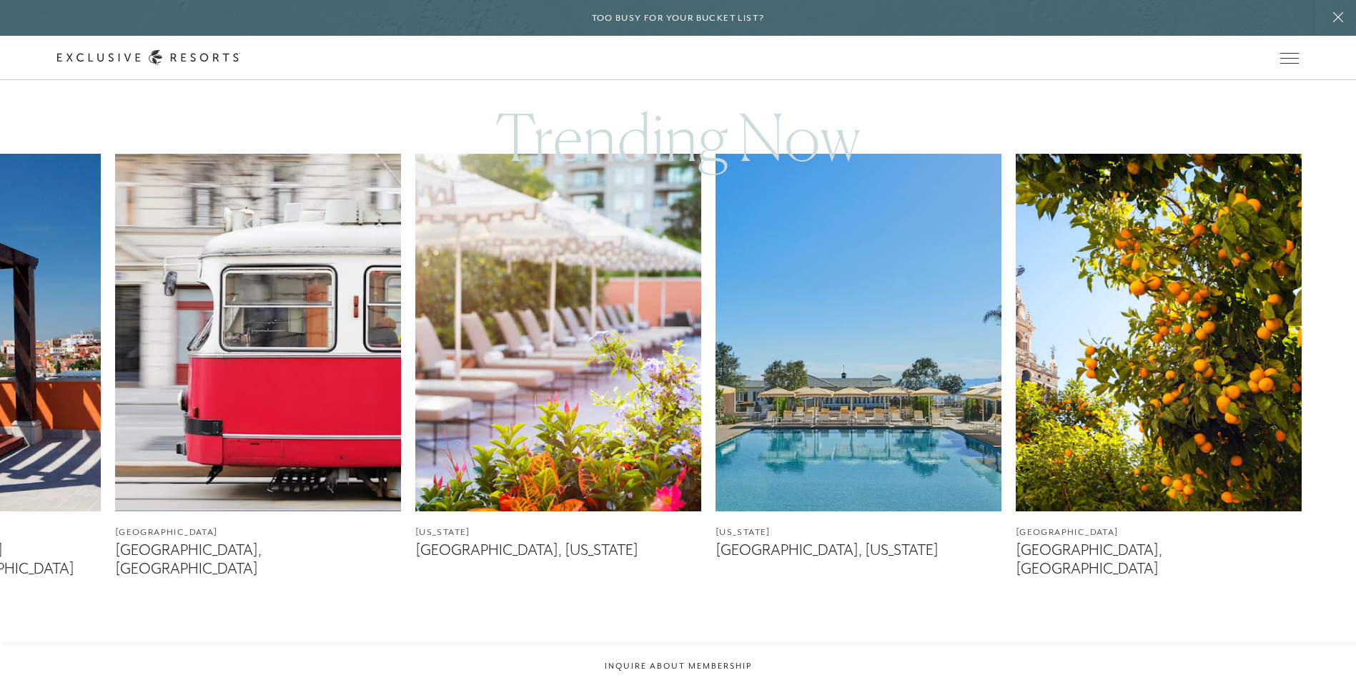
click at [701, 382] on img at bounding box center [558, 332] width 286 height 357
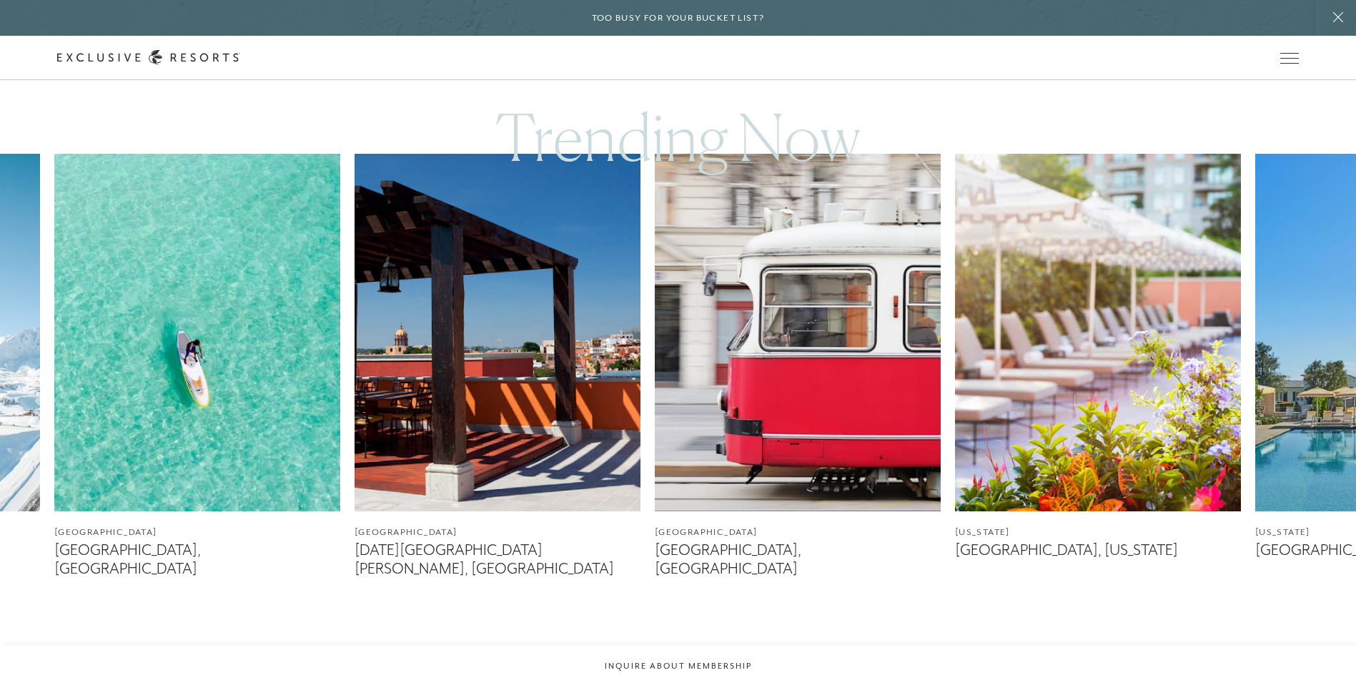
click at [777, 351] on img at bounding box center [798, 332] width 286 height 357
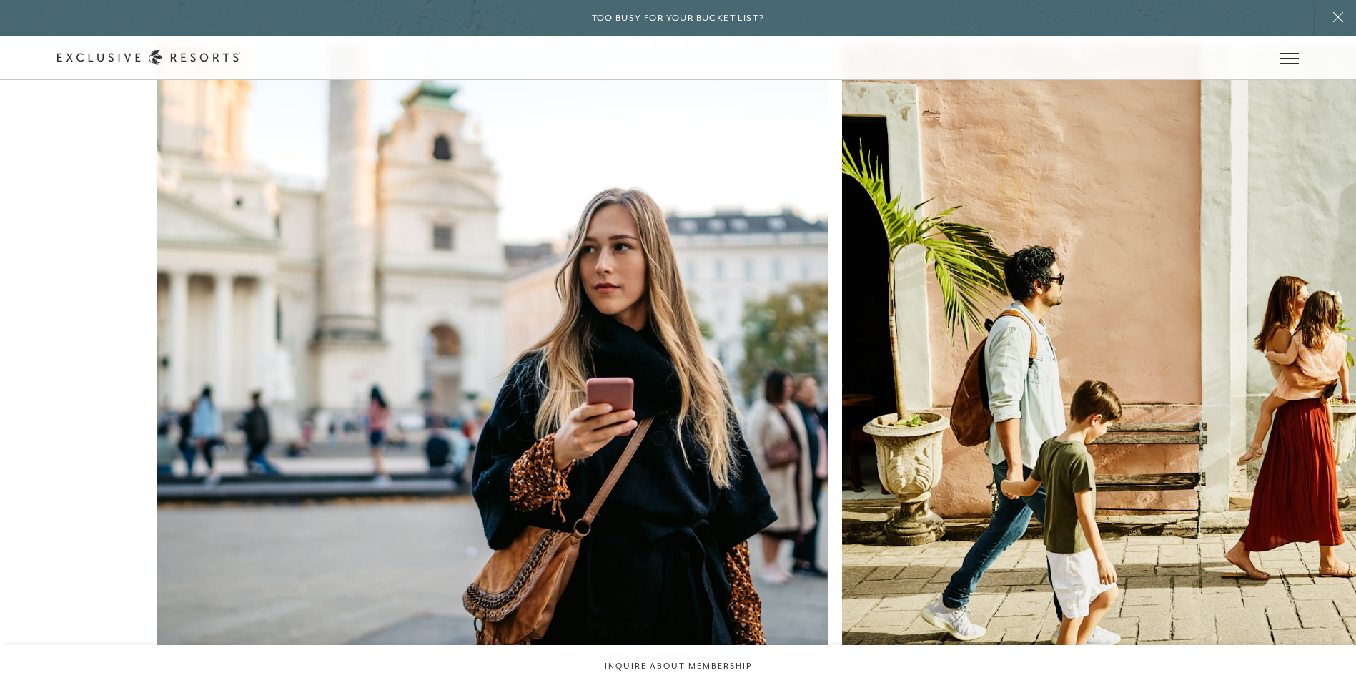
scroll to position [858, 0]
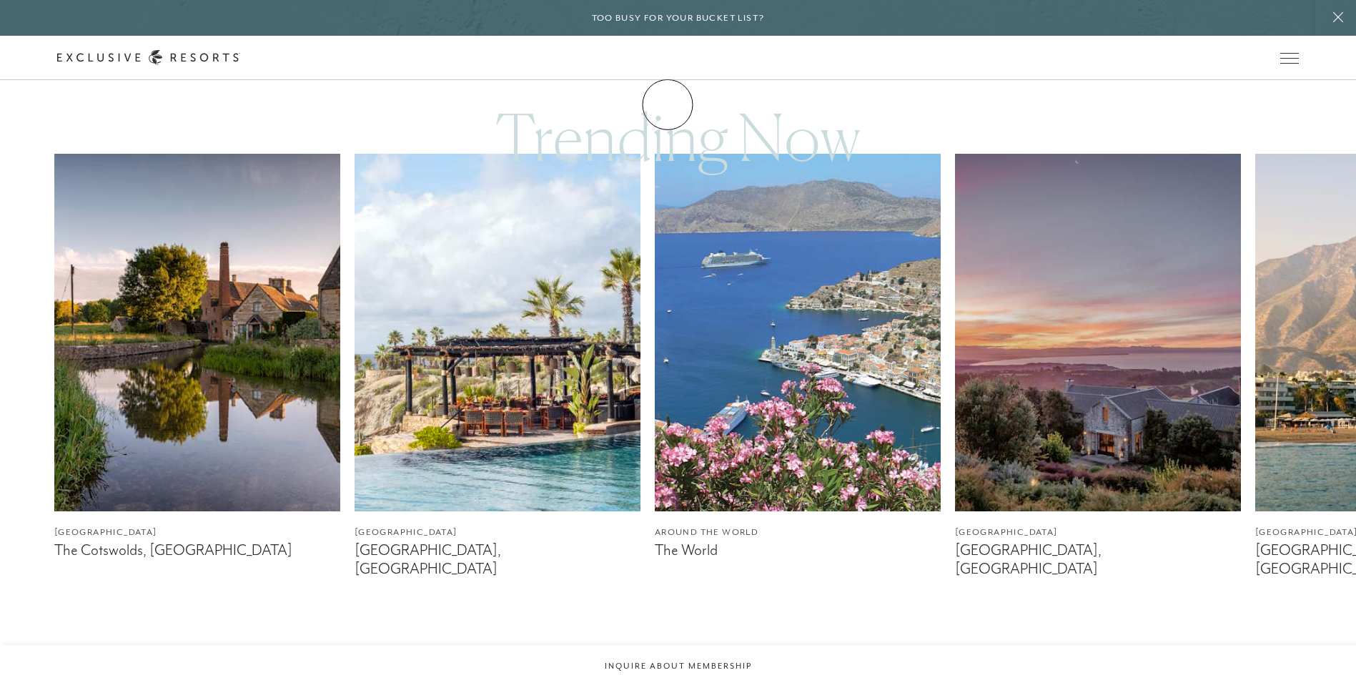
click at [0, 0] on link "Membership" at bounding box center [0, 0] width 0 height 0
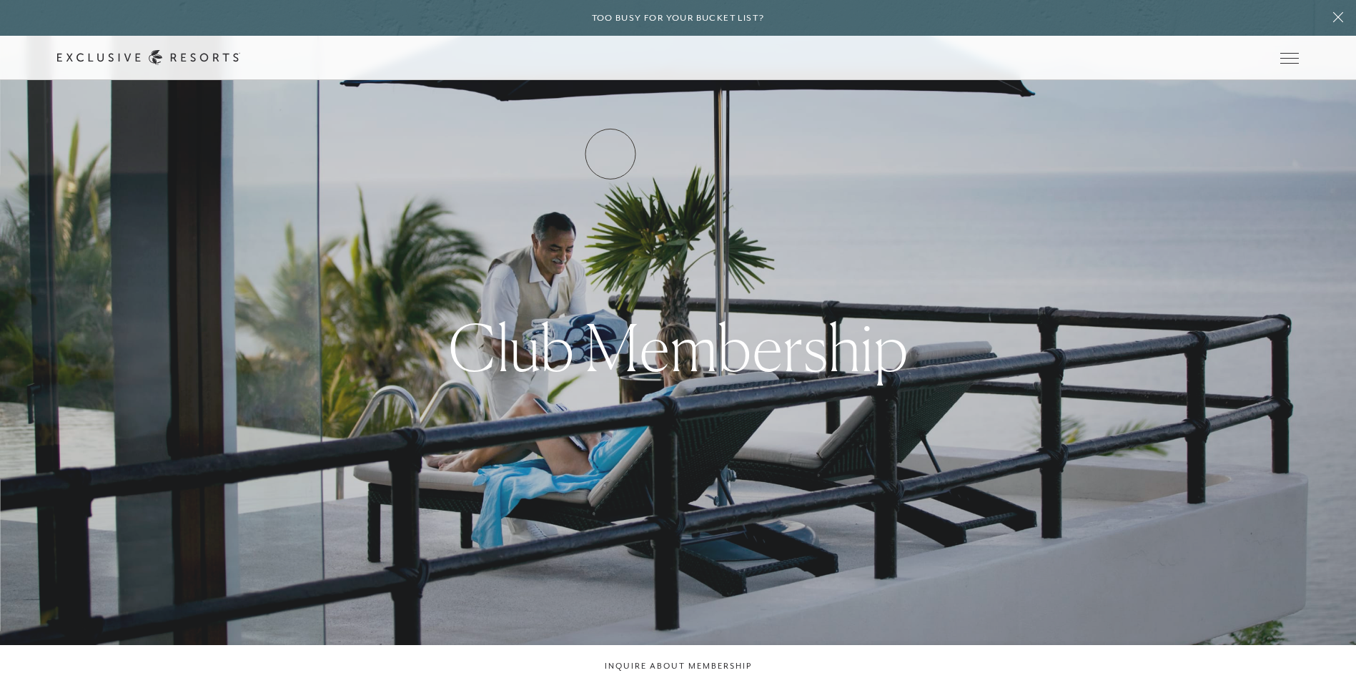
click at [0, 0] on link "How it works" at bounding box center [0, 0] width 0 height 0
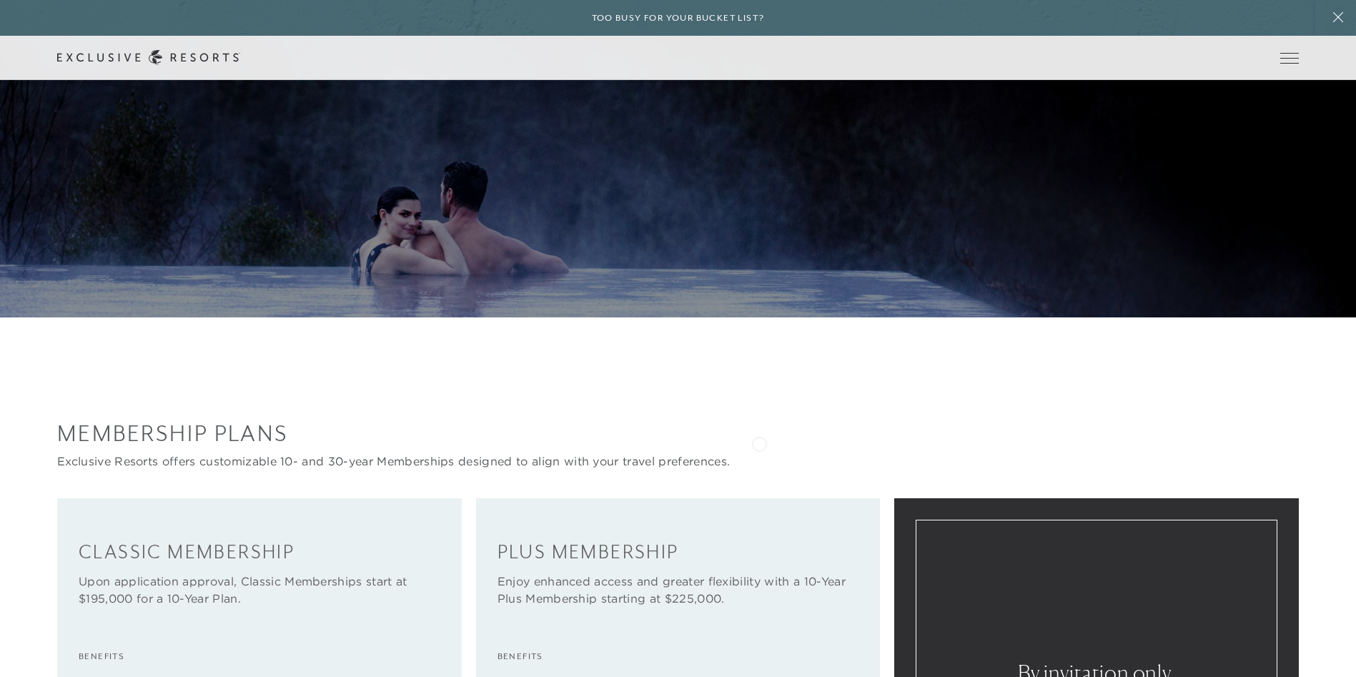
scroll to position [1930, 0]
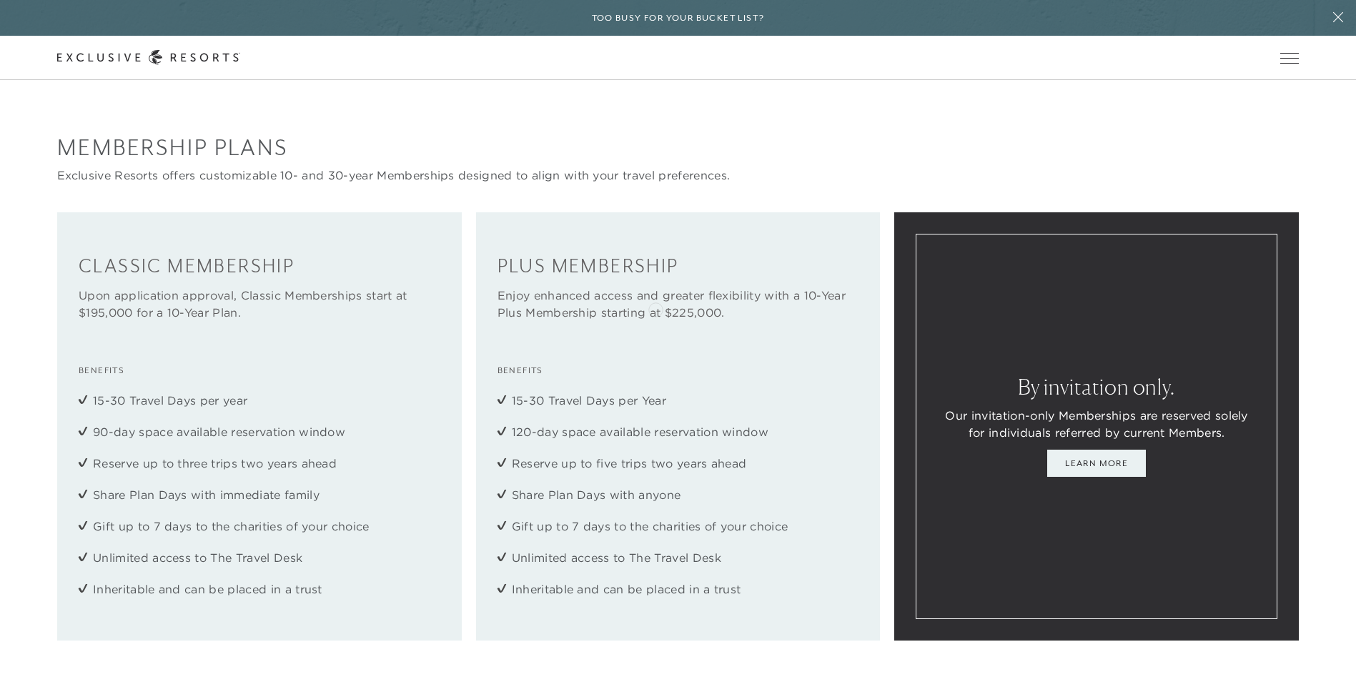
click at [655, 308] on p "Enjoy enhanced access and greater flexibility with a 10-Year Plus Membership st…" at bounding box center [678, 304] width 362 height 34
click at [1080, 477] on link "Learn More" at bounding box center [1096, 463] width 99 height 27
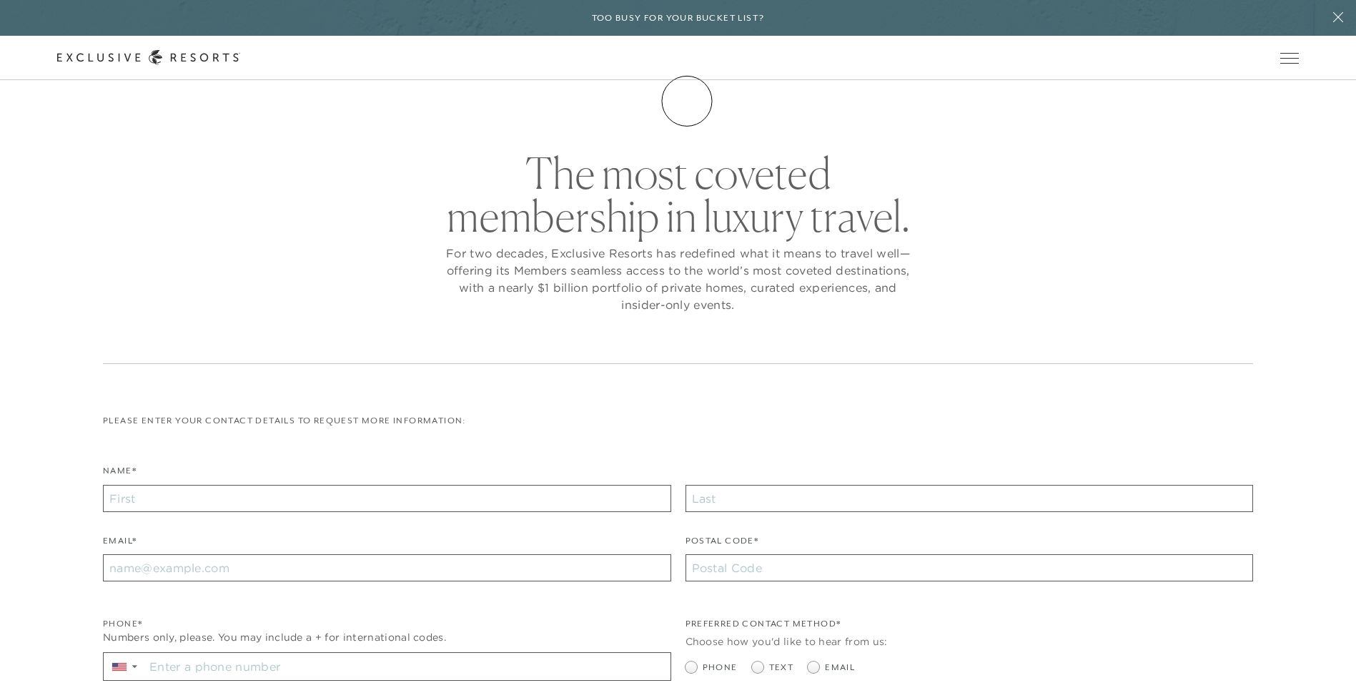
click at [0, 0] on link "Membership" at bounding box center [0, 0] width 0 height 0
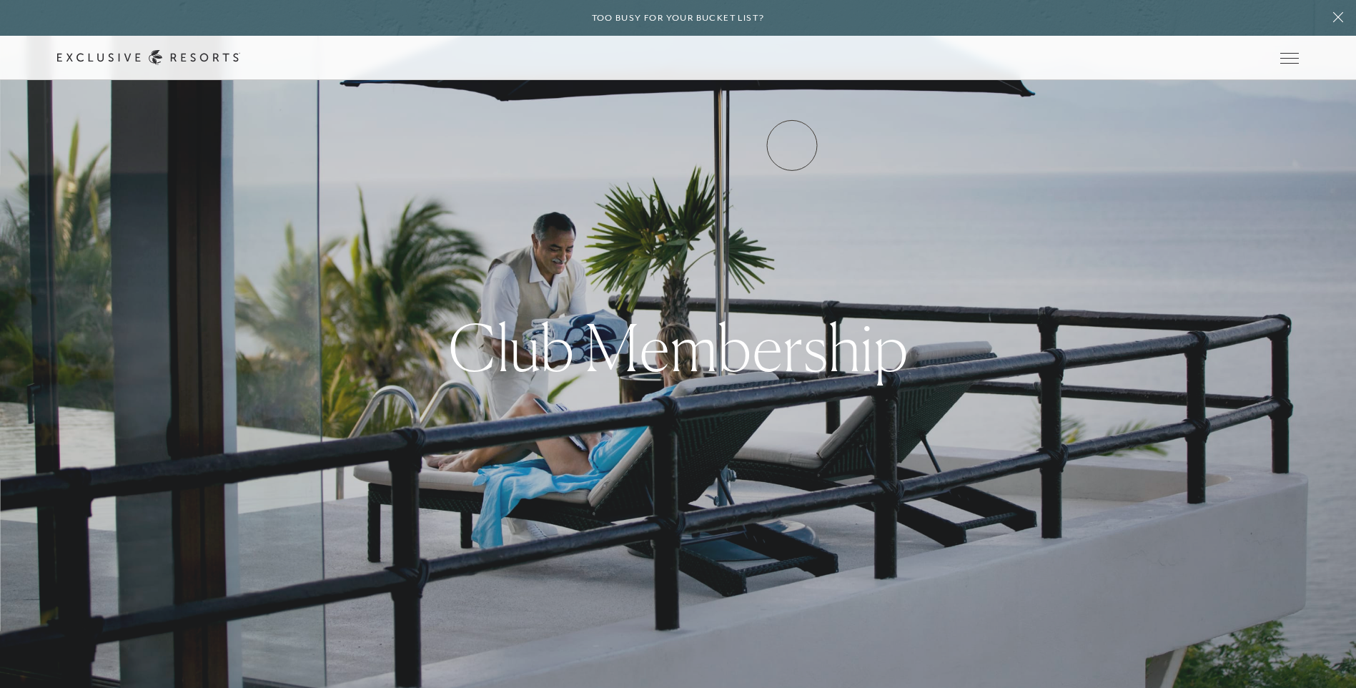
click at [0, 0] on link "VIP Benefits" at bounding box center [0, 0] width 0 height 0
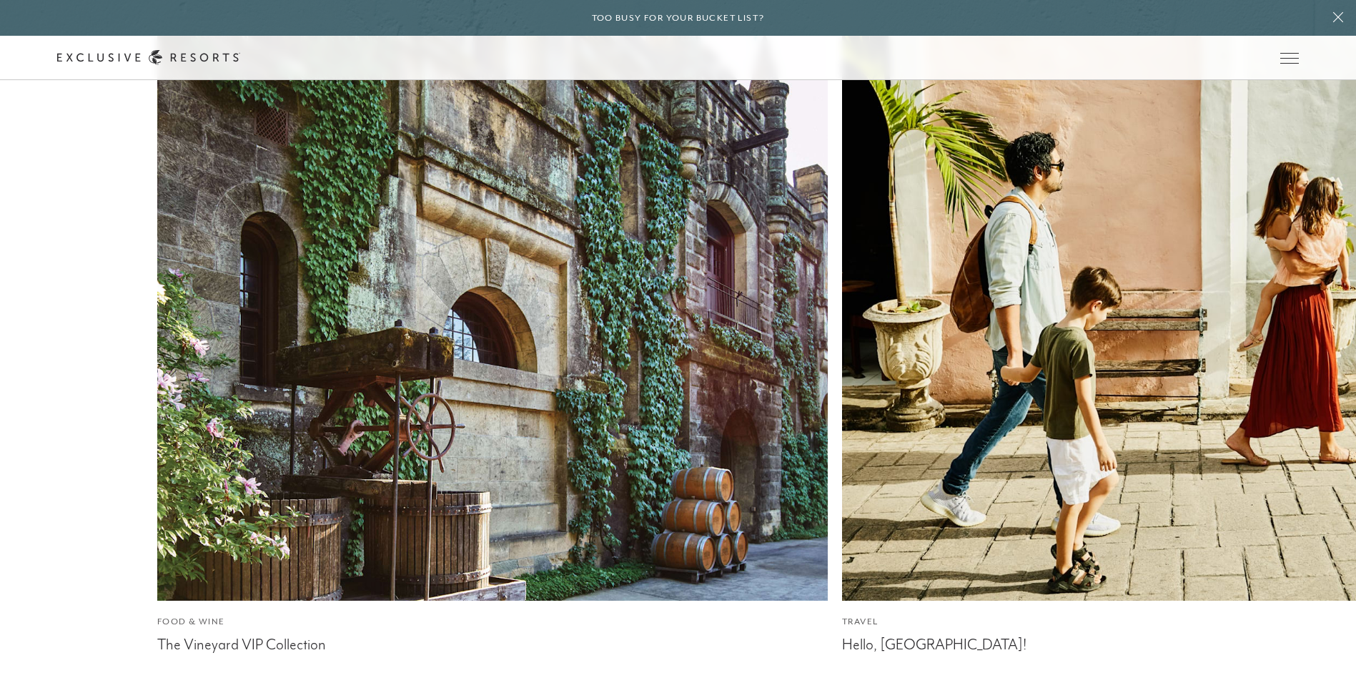
scroll to position [3292, 0]
